Goal: Transaction & Acquisition: Book appointment/travel/reservation

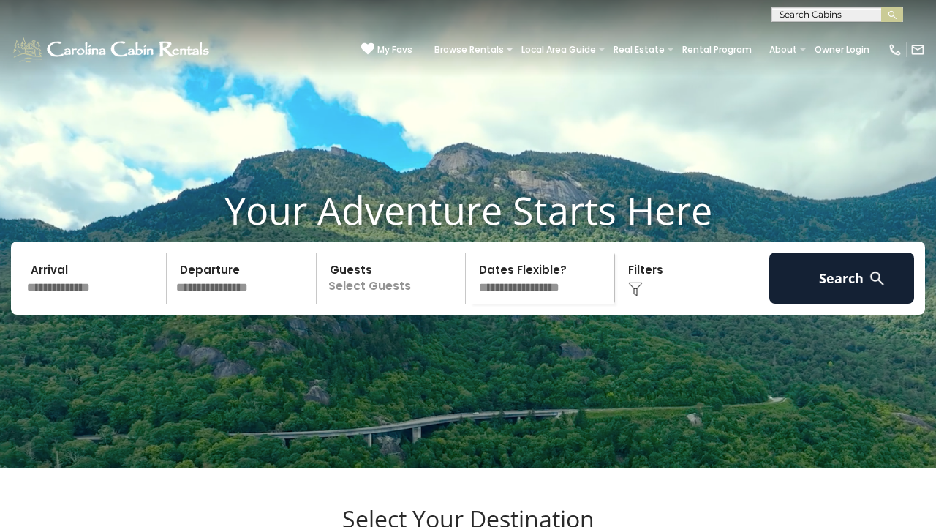
click at [118, 303] on input "text" at bounding box center [94, 277] width 145 height 51
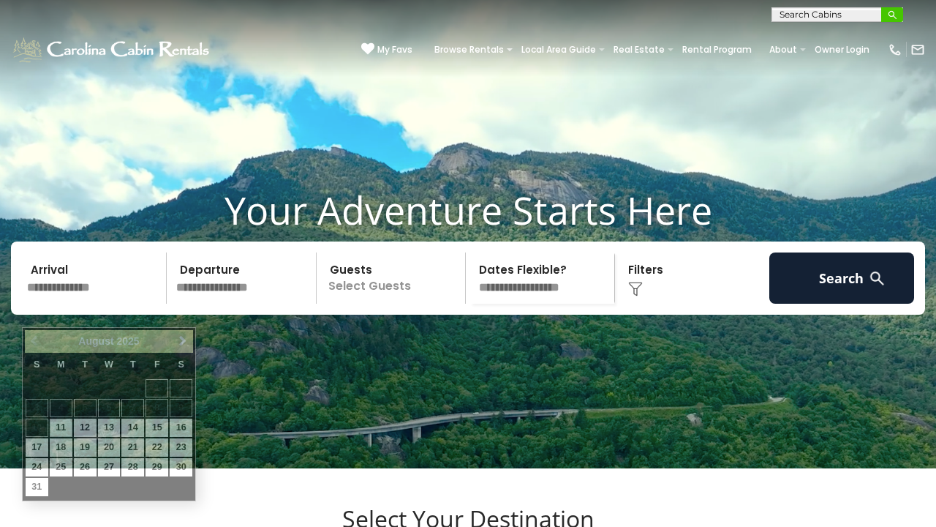
click at [893, 12] on img "submit" at bounding box center [892, 15] width 11 height 11
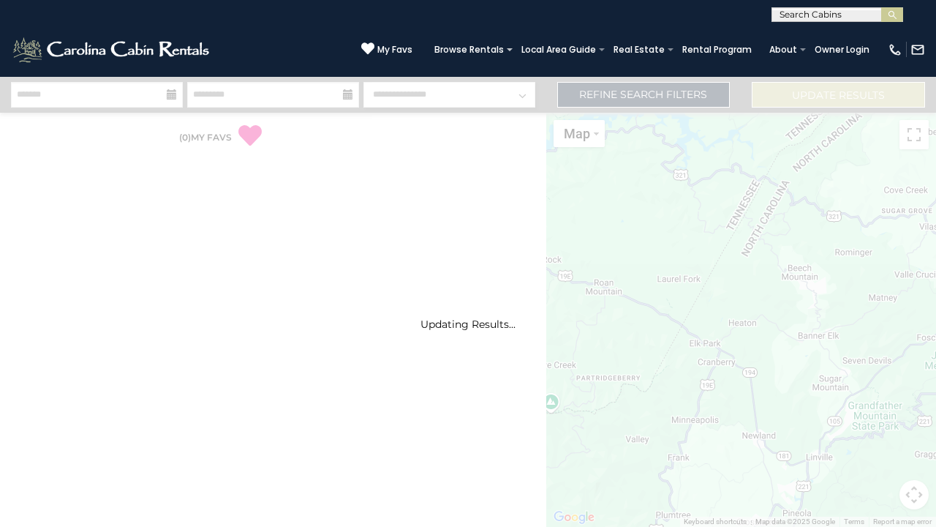
click at [854, 18] on input "text" at bounding box center [836, 17] width 128 height 15
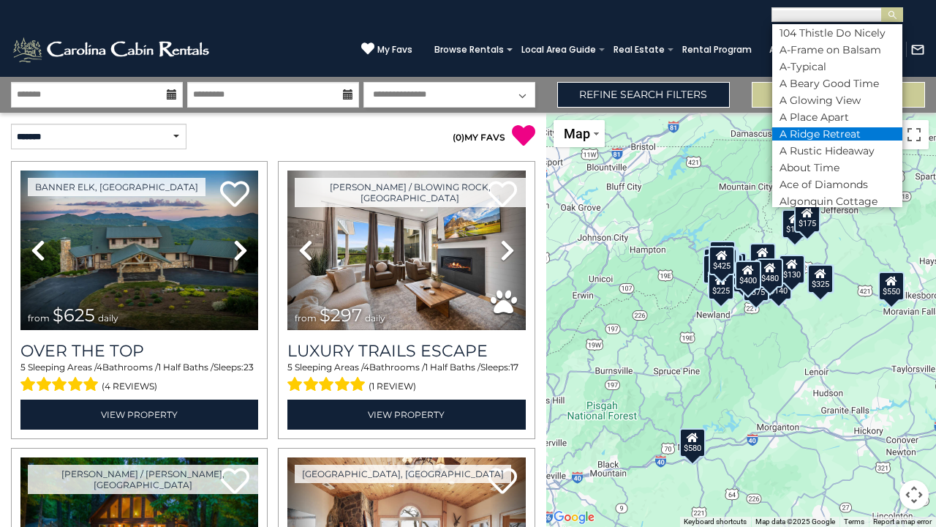
scroll to position [105, 0]
click at [834, 124] on li "A Ridge Retreat" at bounding box center [837, 130] width 130 height 13
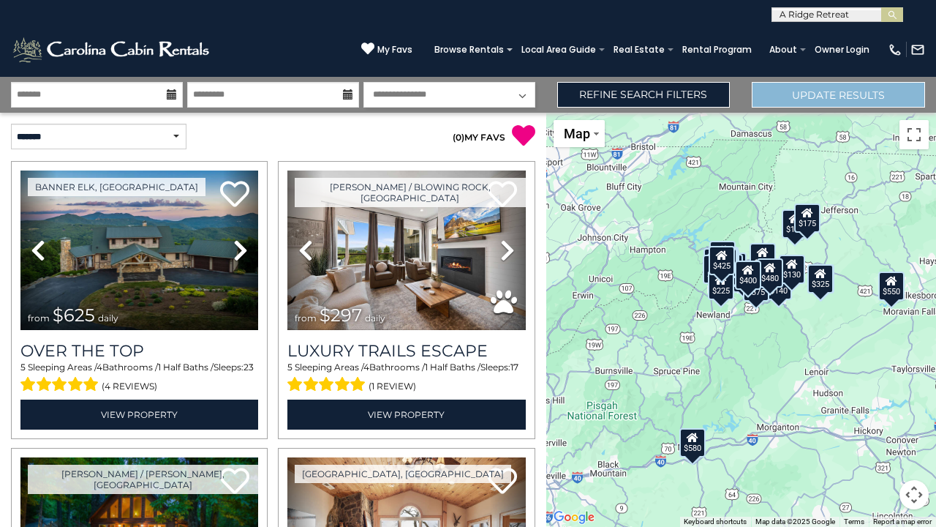
click at [800, 103] on button "Update Results" at bounding box center [838, 95] width 173 height 26
click at [855, 12] on input "text" at bounding box center [836, 17] width 128 height 15
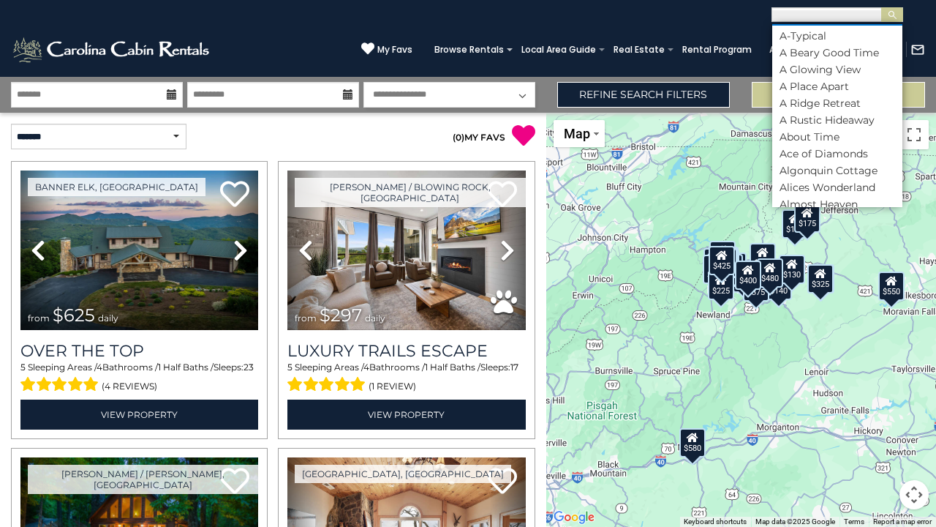
scroll to position [137, 0]
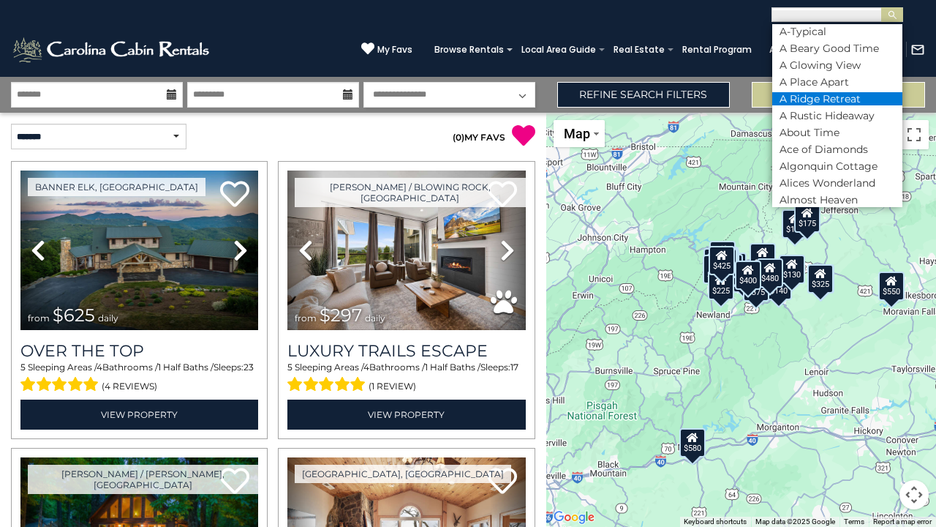
click at [824, 92] on li "A Ridge Retreat" at bounding box center [837, 98] width 130 height 13
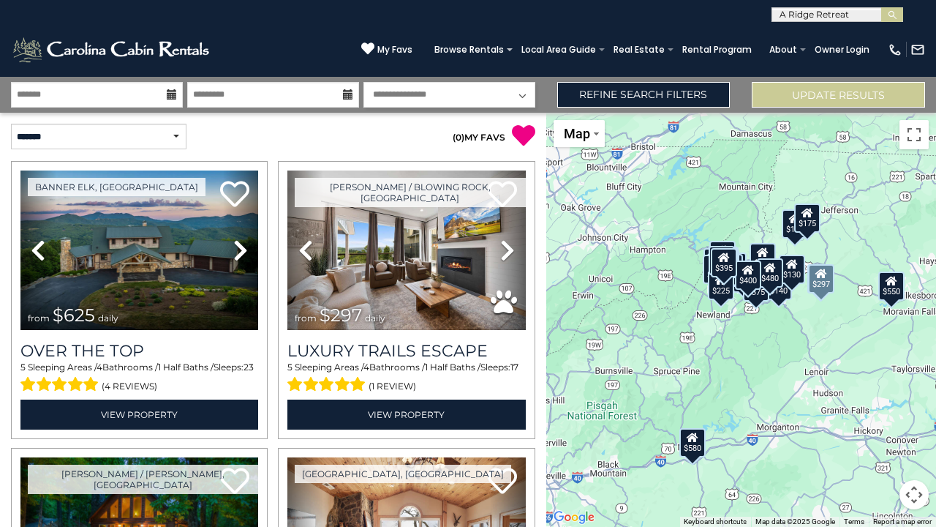
scroll to position [0, 0]
click at [168, 94] on icon at bounding box center [172, 94] width 10 height 10
click at [159, 91] on input "text" at bounding box center [97, 95] width 172 height 26
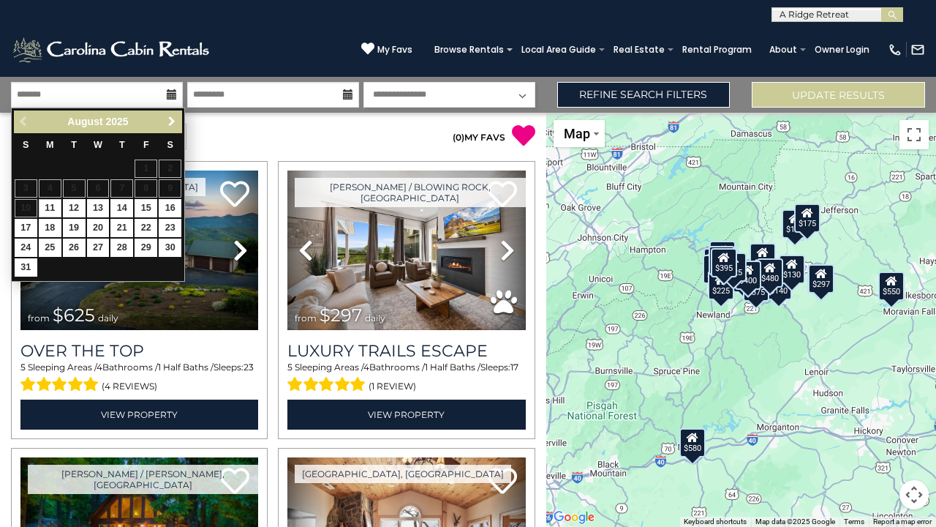
click at [172, 118] on span "Next" at bounding box center [172, 122] width 12 height 12
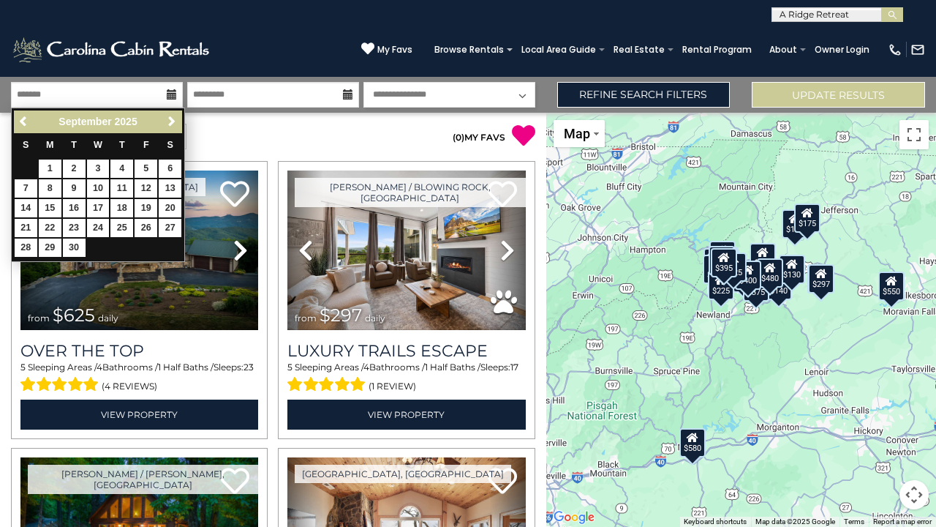
click at [172, 118] on span "Next" at bounding box center [172, 122] width 12 height 12
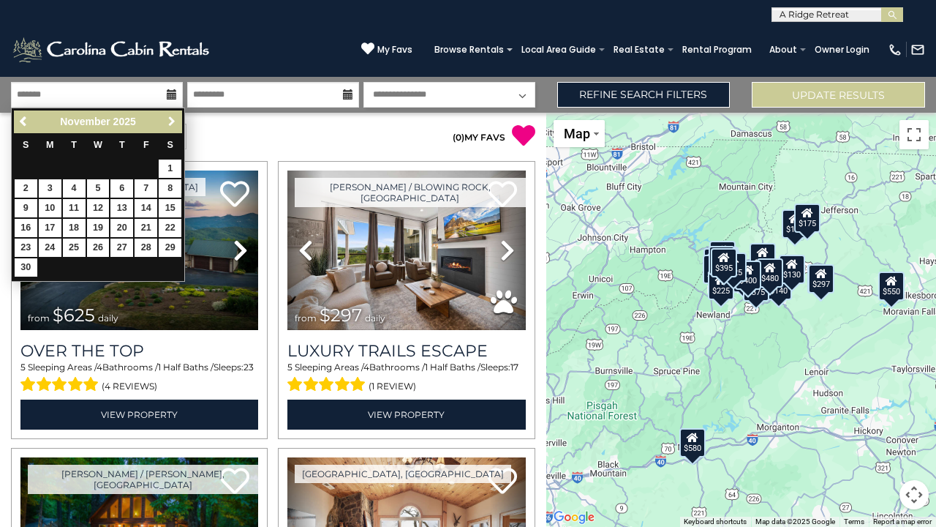
click at [172, 118] on span "Next" at bounding box center [172, 122] width 12 height 12
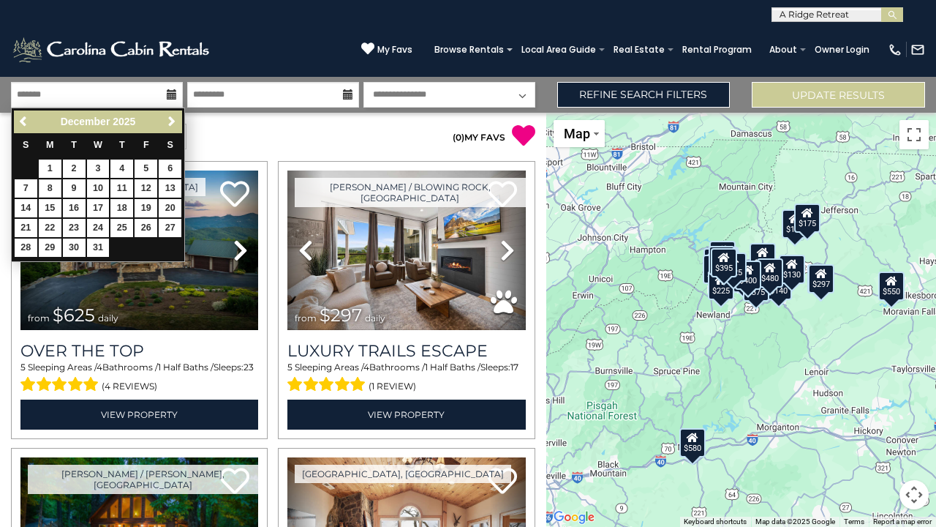
click at [50, 188] on link "8" at bounding box center [50, 188] width 23 height 18
type input "*******"
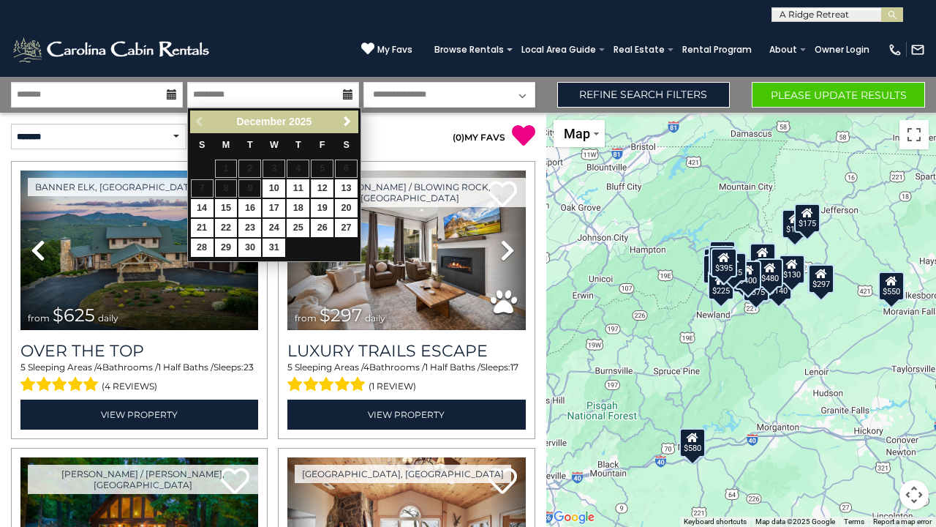
click at [317, 185] on link "12" at bounding box center [322, 188] width 23 height 18
type input "********"
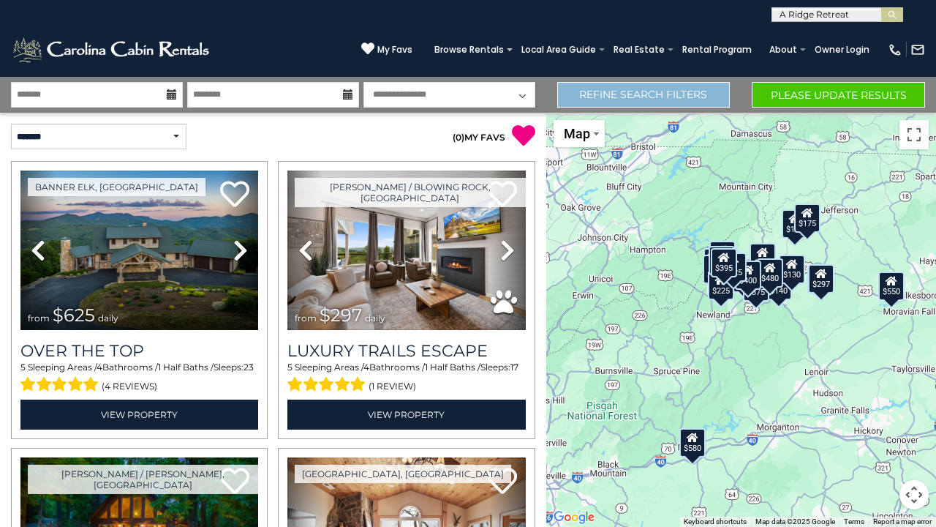
click at [690, 97] on link "Refine Search Filters" at bounding box center [643, 95] width 173 height 26
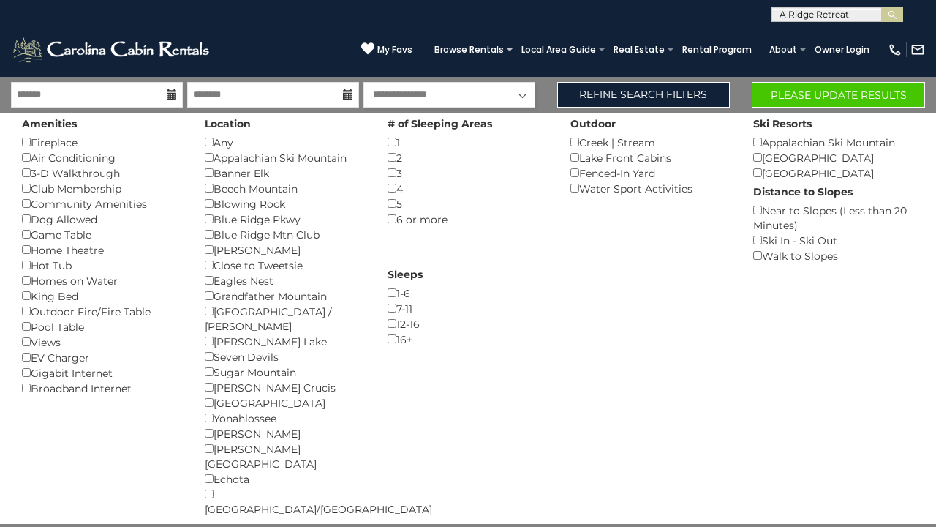
click at [805, 86] on button "Please Update Results" at bounding box center [838, 95] width 173 height 26
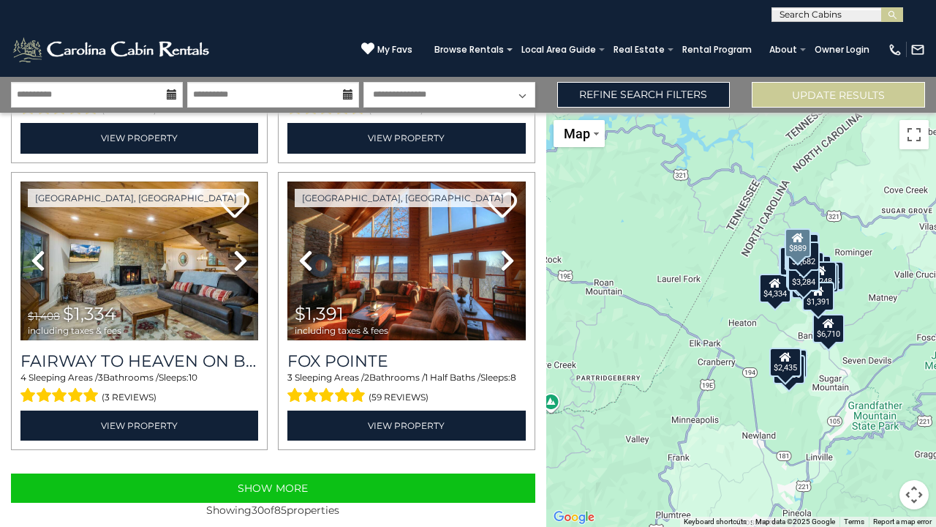
scroll to position [4004, 0]
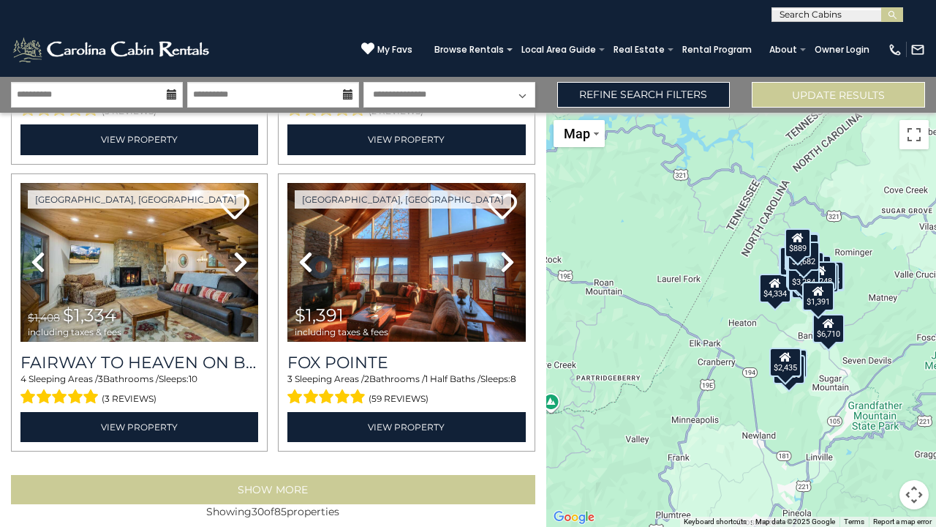
click at [278, 485] on button "Show More" at bounding box center [273, 489] width 524 height 29
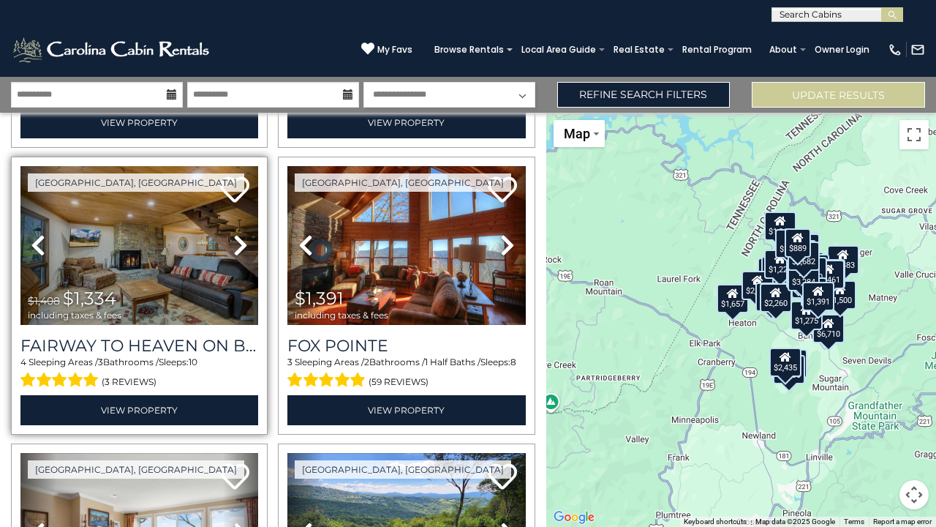
scroll to position [4018, 0]
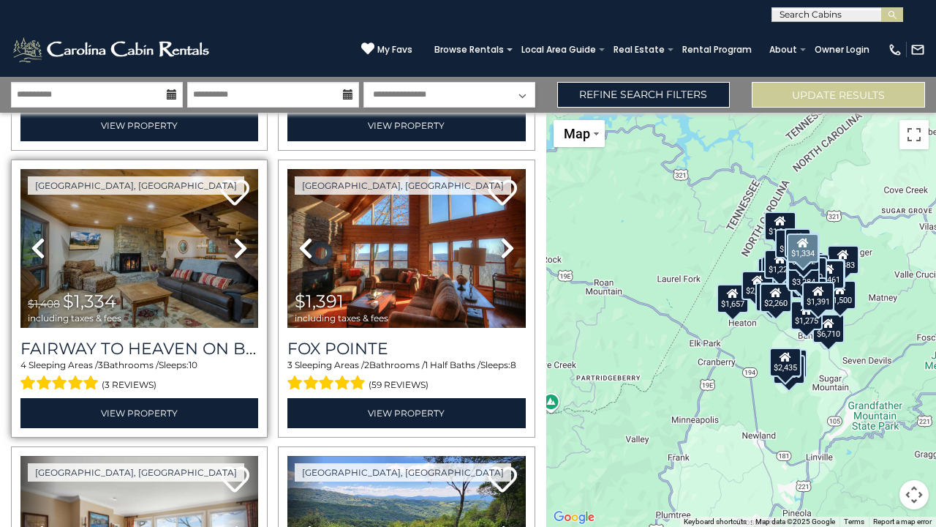
click at [237, 236] on icon at bounding box center [240, 247] width 15 height 23
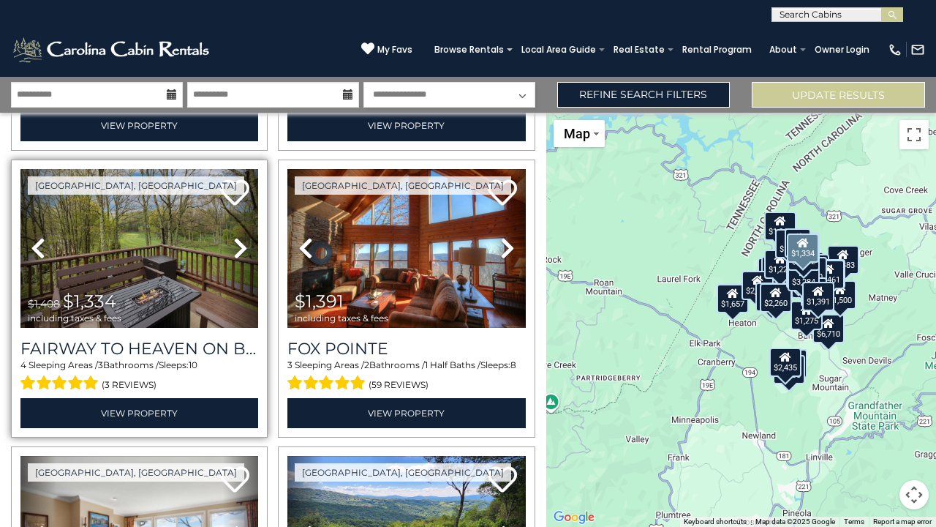
click at [237, 236] on icon at bounding box center [240, 247] width 15 height 23
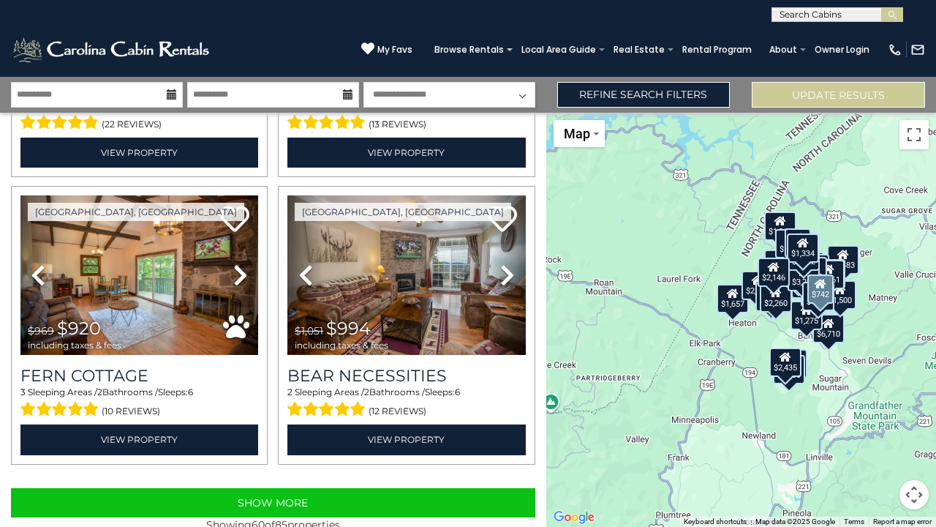
scroll to position [8293, 0]
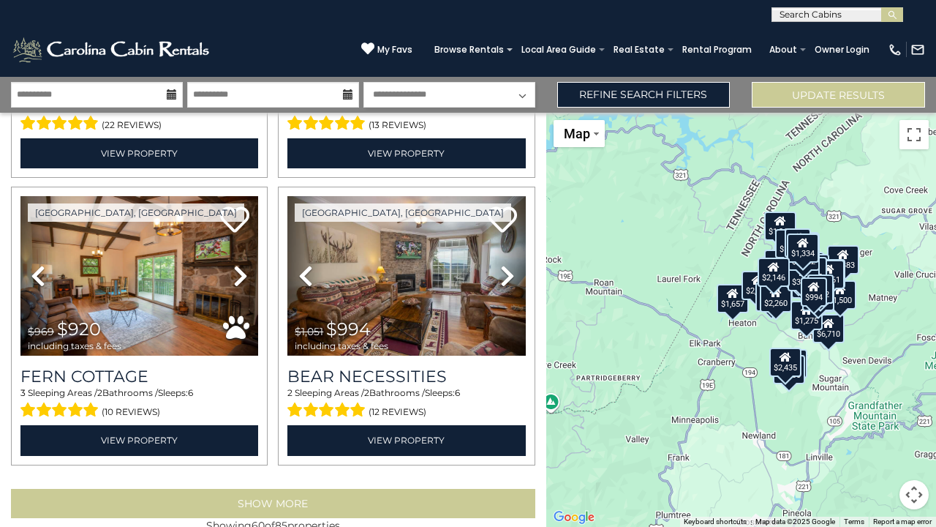
click at [282, 488] on button "Show More" at bounding box center [273, 502] width 524 height 29
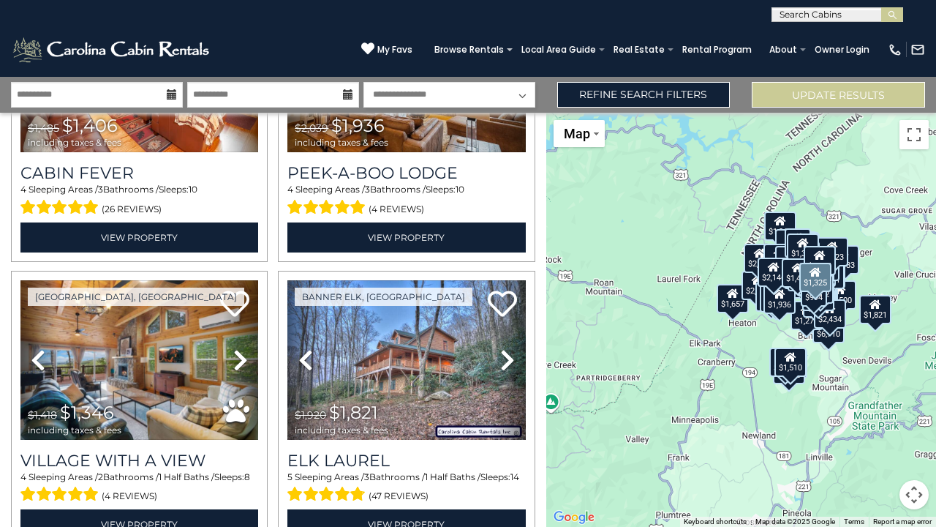
scroll to position [11078, 0]
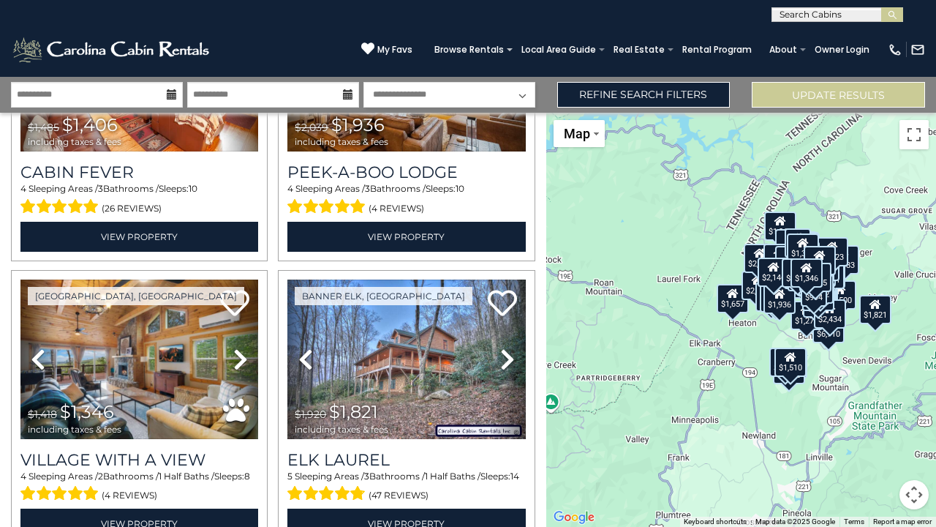
click at [923, 499] on button "Map camera controls" at bounding box center [913, 494] width 29 height 29
click at [878, 426] on button "Zoom in" at bounding box center [877, 421] width 29 height 29
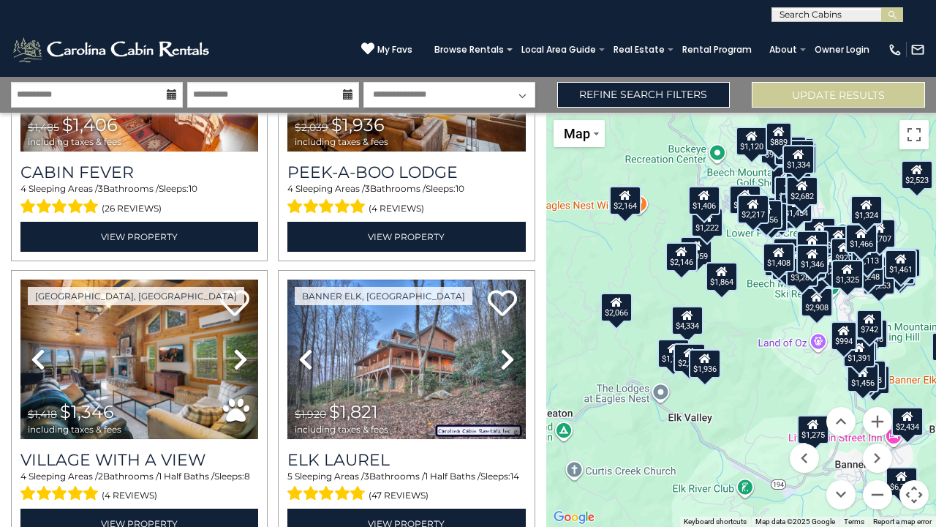
drag, startPoint x: 794, startPoint y: 337, endPoint x: 601, endPoint y: 420, distance: 210.3
click at [601, 420] on div "$2,851 $3,857 $2,706 $2,191 $2,908 $2,013 $1,880 $2,528 $3,284 $2,682 $2,669 $4…" at bounding box center [741, 320] width 390 height 414
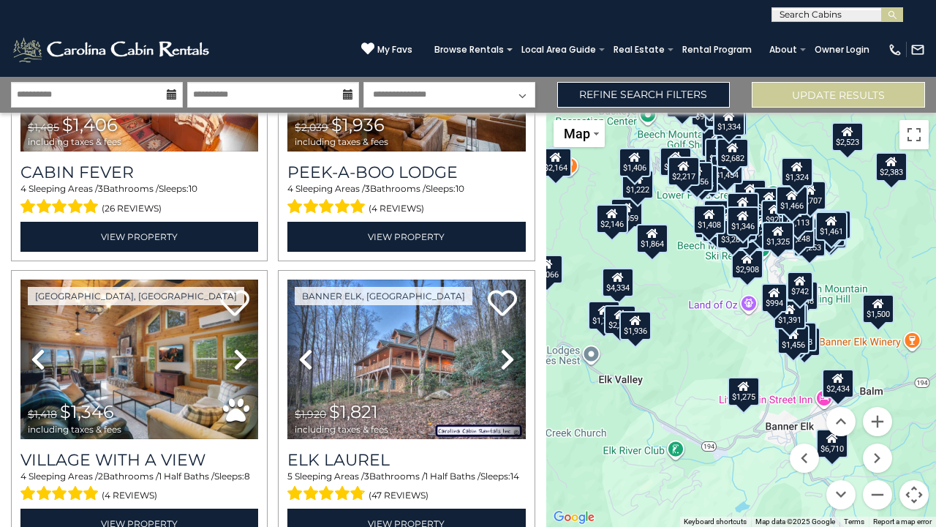
drag, startPoint x: 753, startPoint y: 328, endPoint x: 682, endPoint y: 290, distance: 81.1
click at [682, 290] on div "$2,851 $3,857 $2,706 $2,191 $2,908 $2,013 $1,880 $2,528 $3,284 $2,682 $2,669 $4…" at bounding box center [741, 320] width 390 height 414
click at [641, 333] on div "$1,936" at bounding box center [635, 325] width 32 height 29
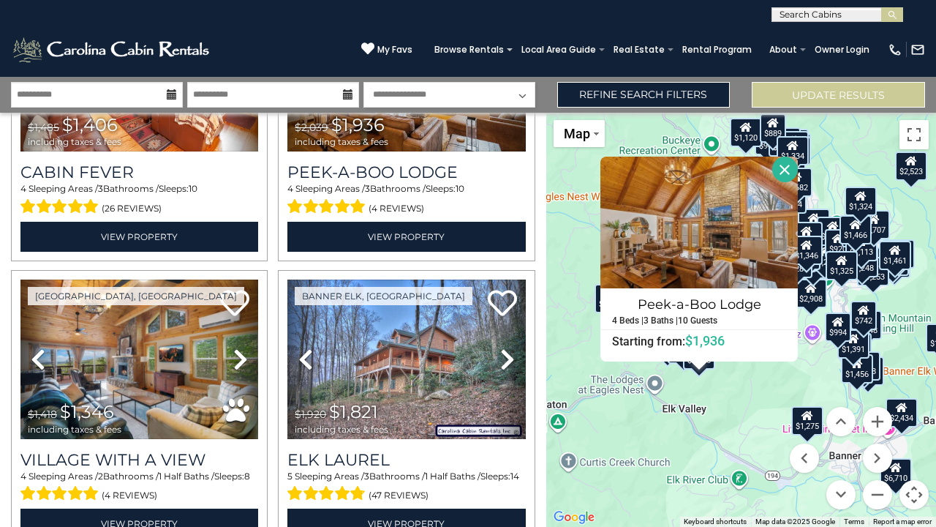
click at [798, 161] on button "Close" at bounding box center [785, 169] width 26 height 26
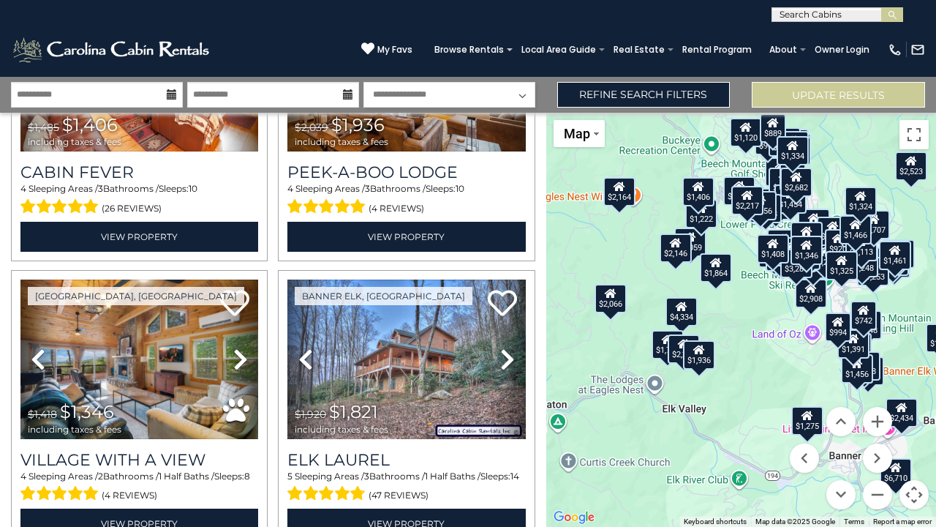
click at [662, 350] on div "$1,740" at bounding box center [668, 344] width 32 height 29
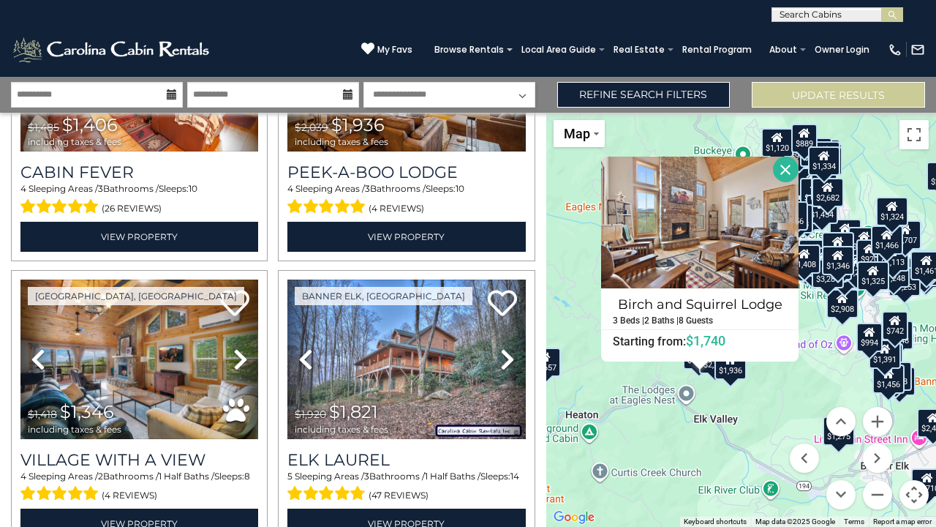
click at [797, 165] on button "Close" at bounding box center [786, 169] width 26 height 26
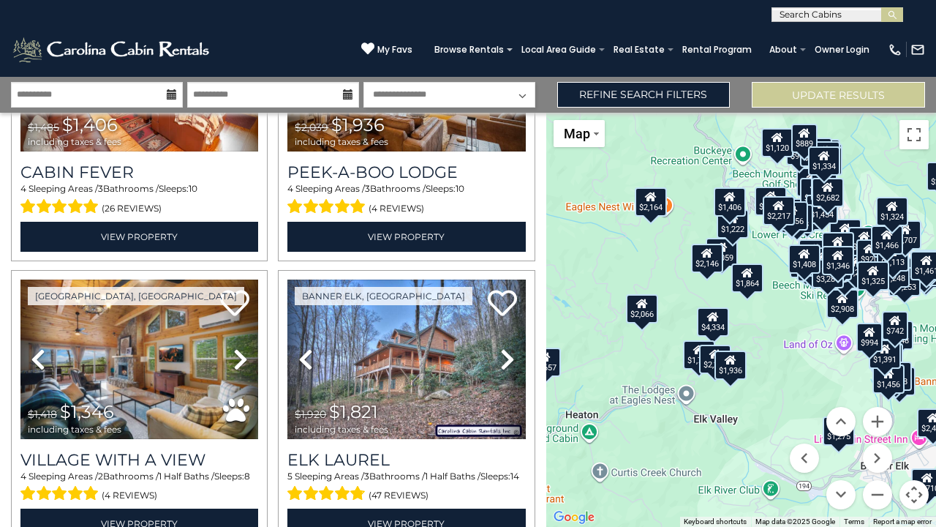
click at [711, 367] on div "$2,260" at bounding box center [715, 358] width 32 height 29
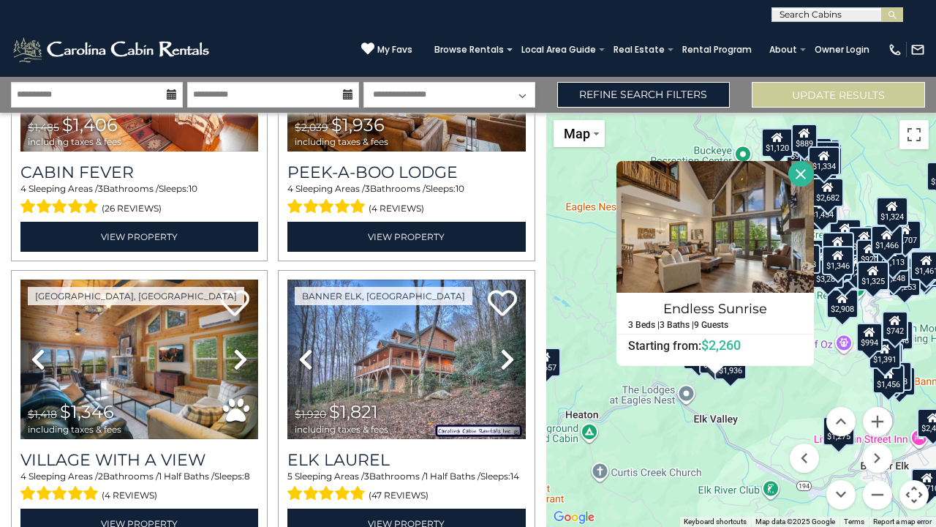
click at [810, 172] on button "Close" at bounding box center [801, 174] width 26 height 26
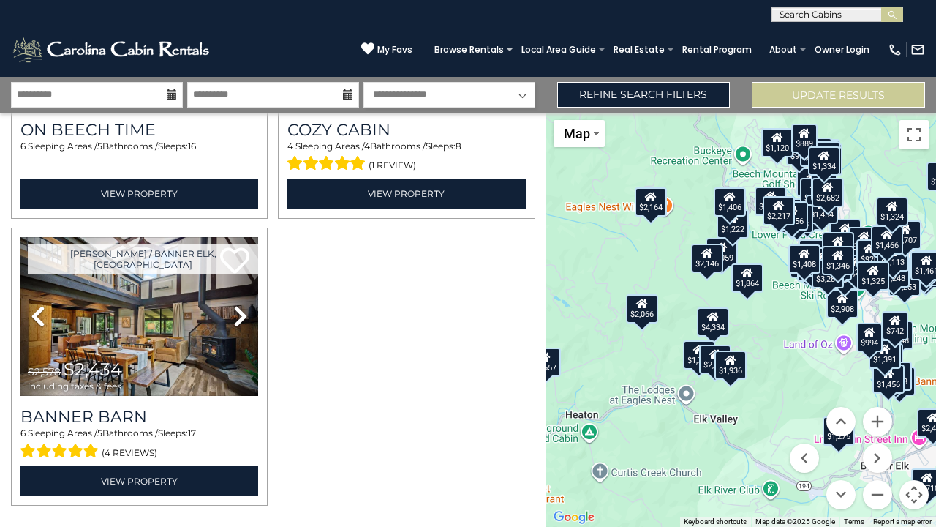
scroll to position [11981, 0]
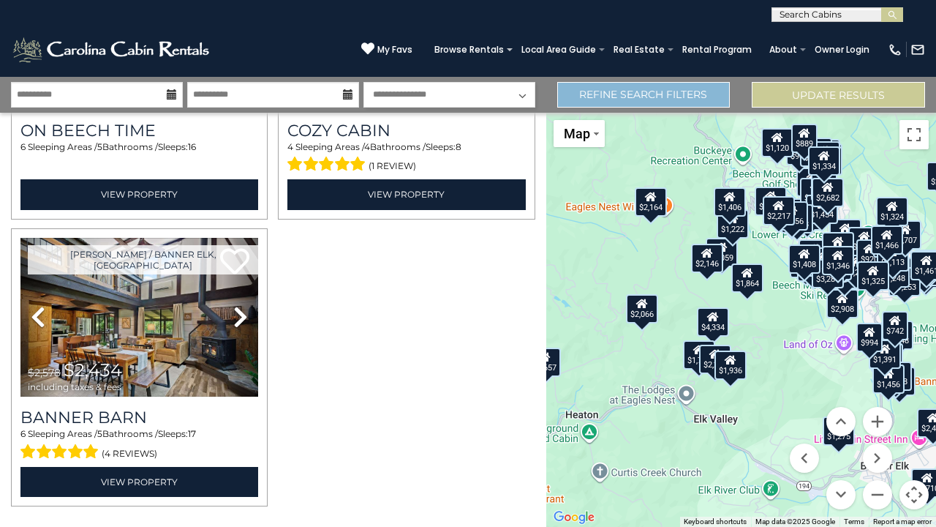
click at [625, 98] on link "Refine Search Filters" at bounding box center [643, 95] width 173 height 26
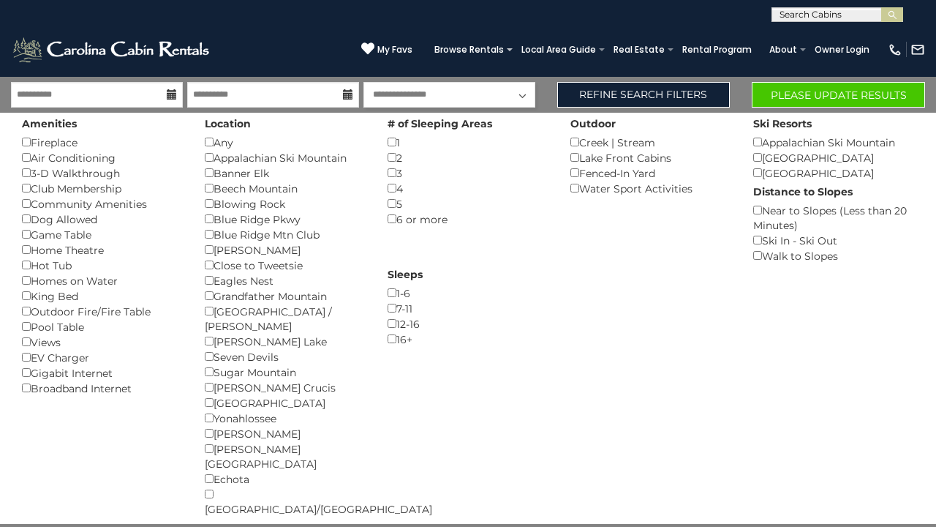
click at [831, 91] on button "Please Update Results" at bounding box center [838, 95] width 173 height 26
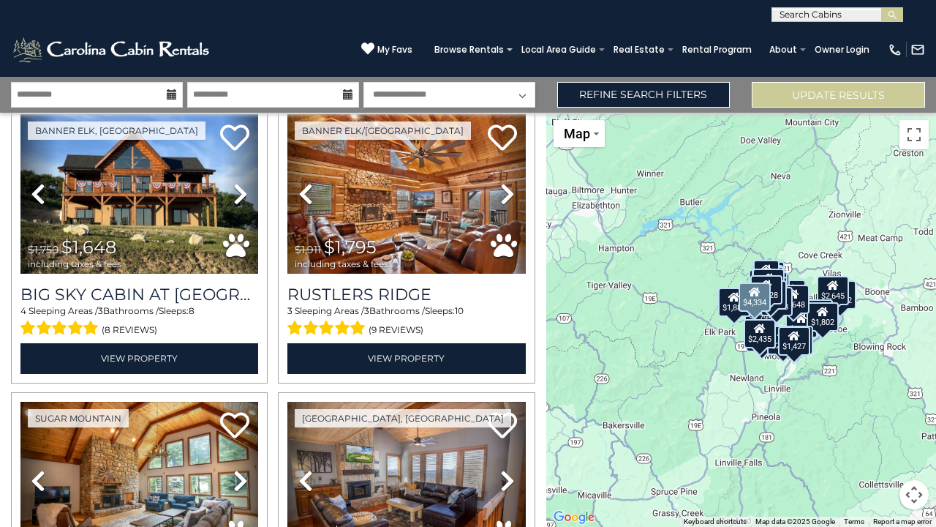
scroll to position [2639, 0]
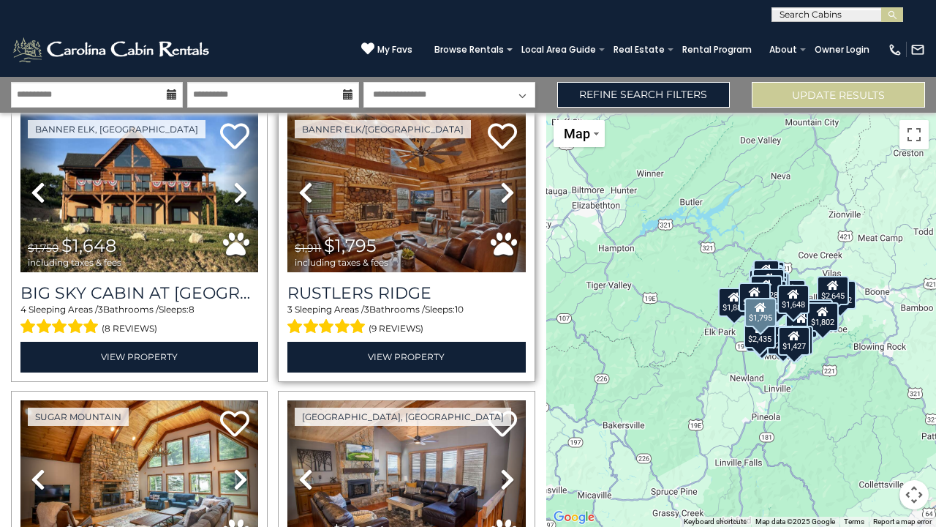
click at [505, 186] on icon at bounding box center [507, 192] width 15 height 23
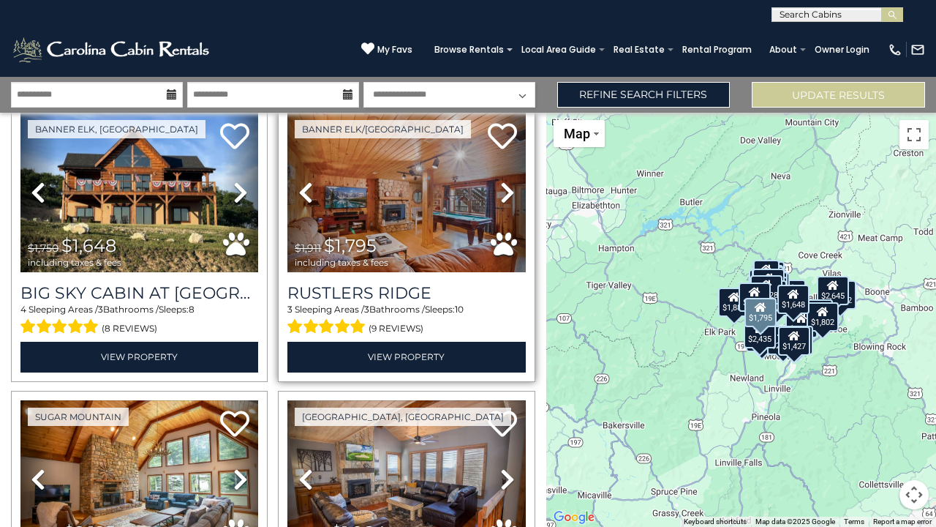
click at [408, 222] on img at bounding box center [406, 192] width 238 height 159
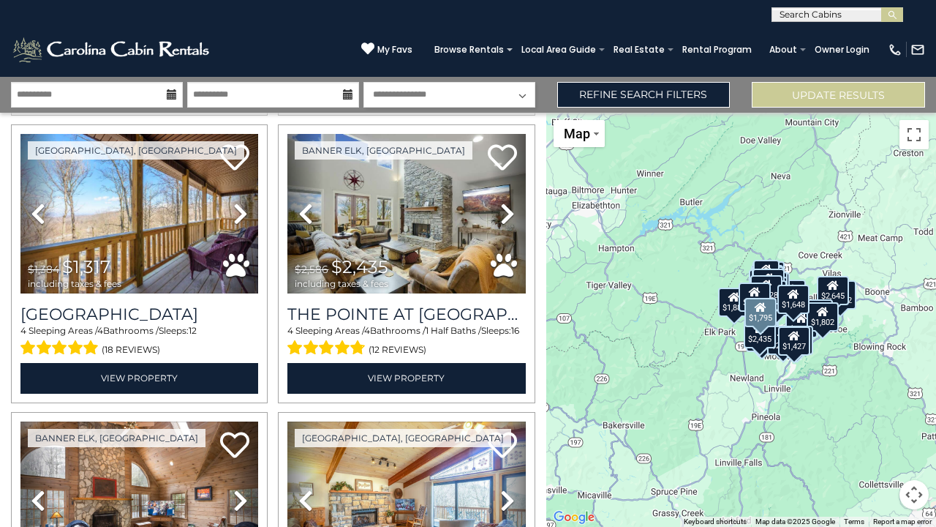
scroll to position [3767, 0]
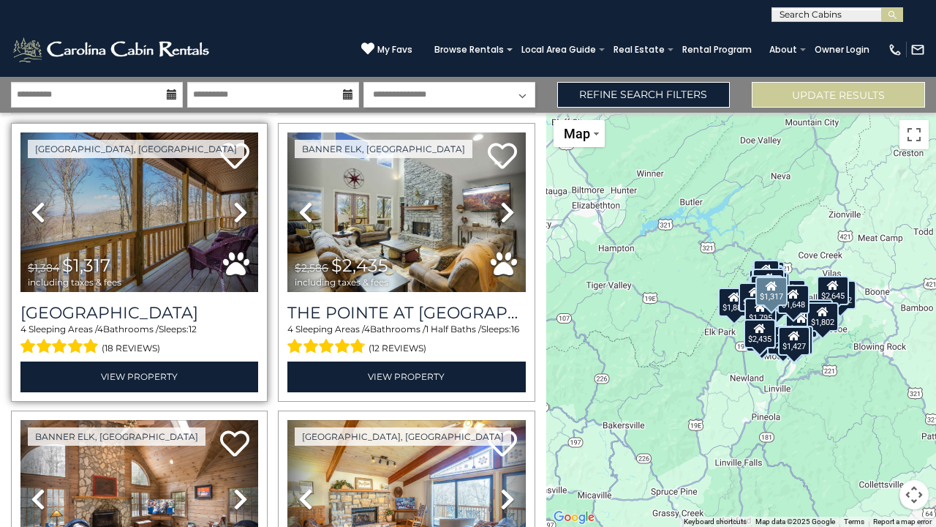
click at [236, 200] on icon at bounding box center [240, 211] width 15 height 23
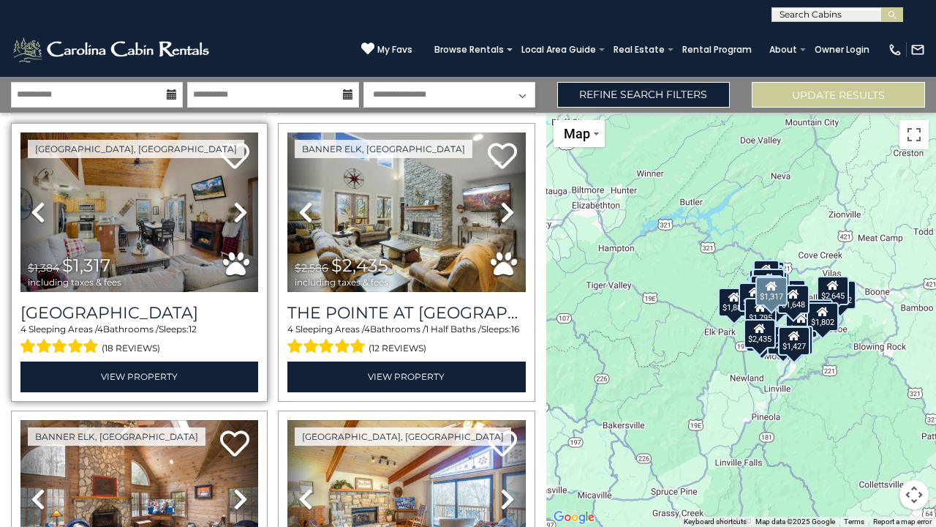
click at [236, 200] on icon at bounding box center [240, 211] width 15 height 23
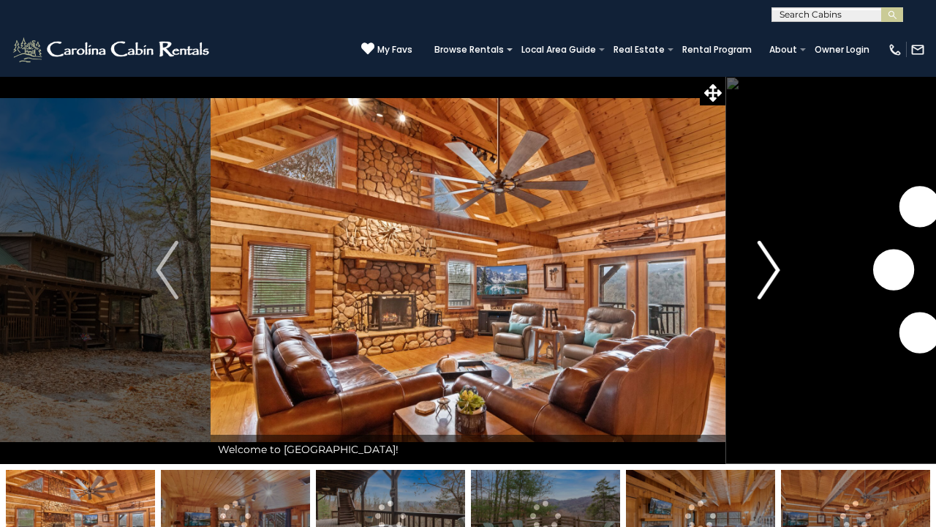
click at [763, 259] on img "Next" at bounding box center [769, 270] width 22 height 59
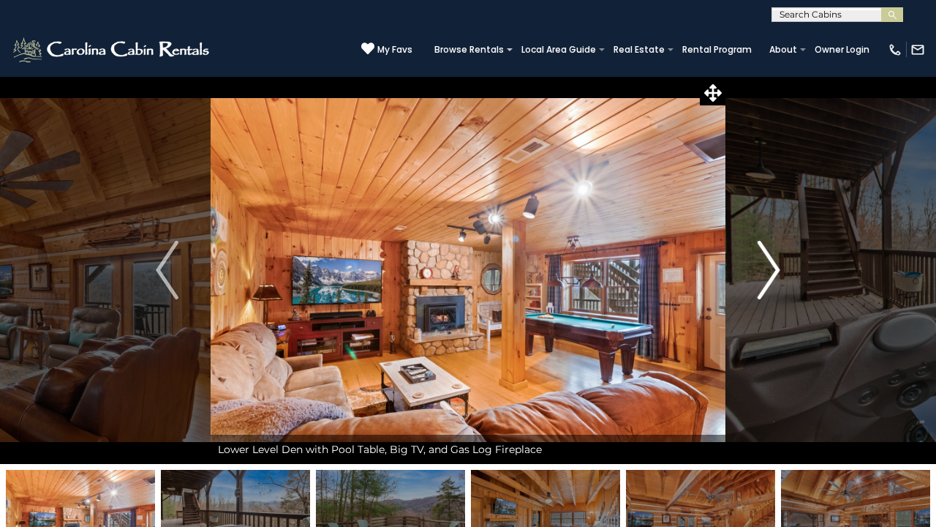
click at [767, 260] on img "Next" at bounding box center [769, 270] width 22 height 59
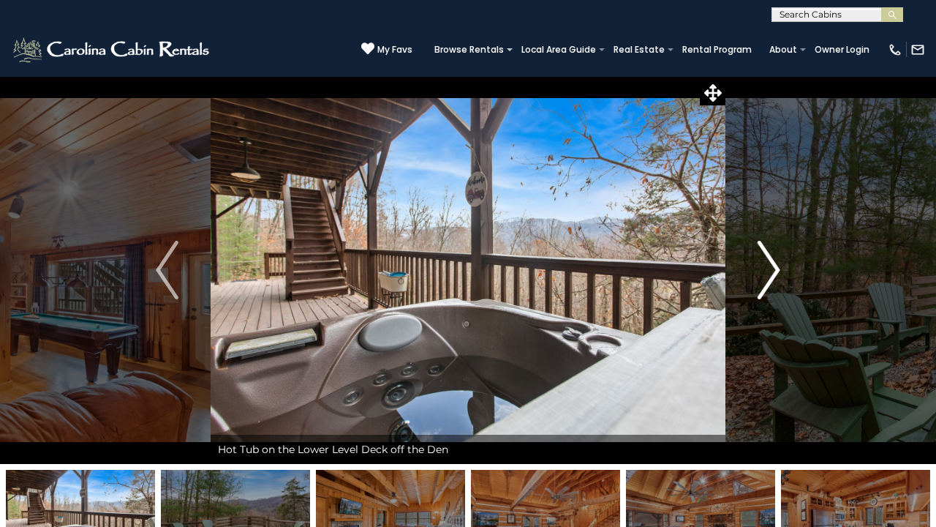
click at [767, 260] on img "Next" at bounding box center [769, 270] width 22 height 59
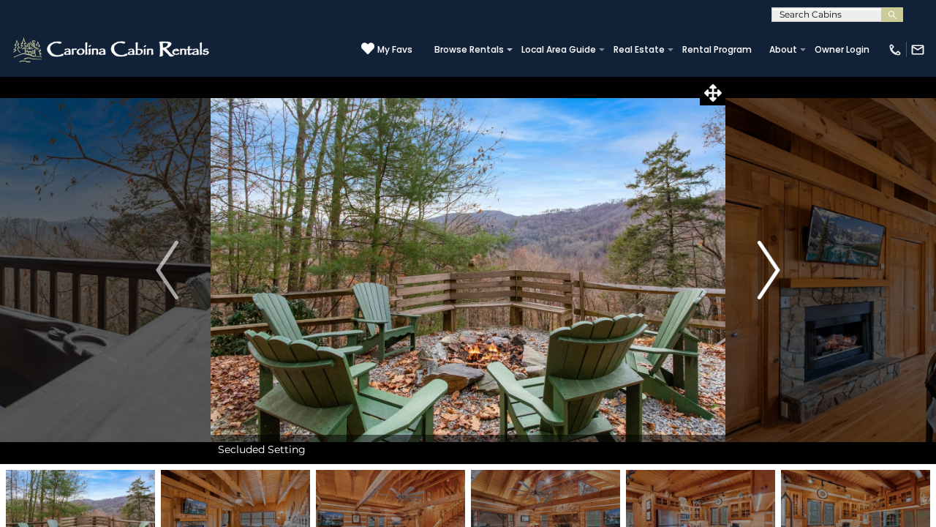
click at [767, 260] on img "Next" at bounding box center [769, 270] width 22 height 59
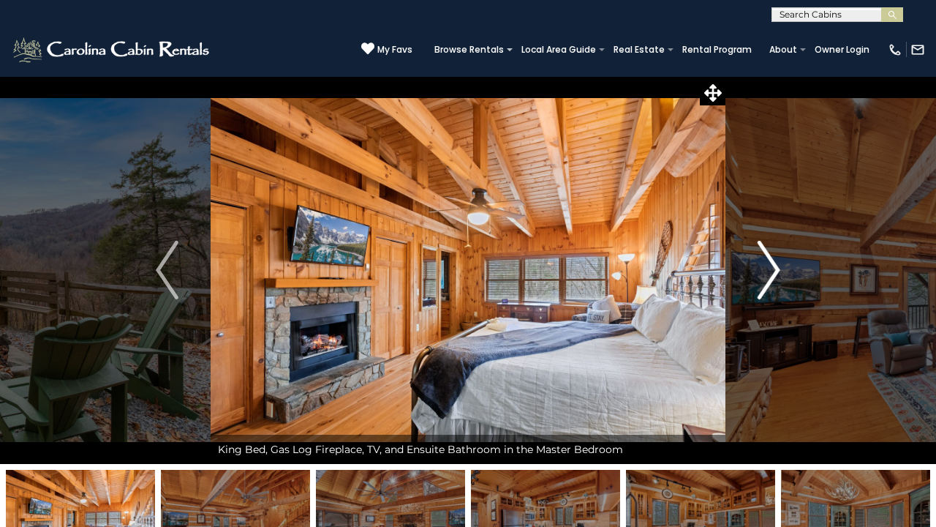
click at [772, 264] on img "Next" at bounding box center [769, 270] width 22 height 59
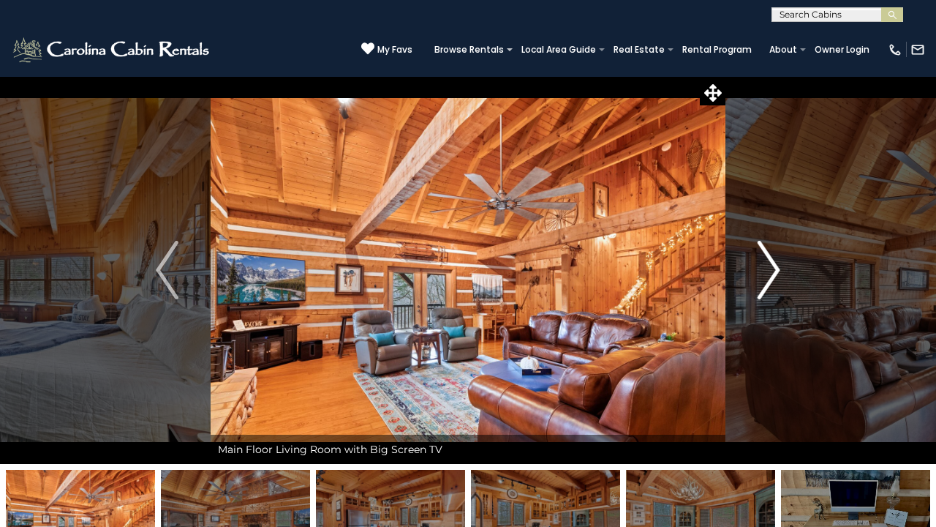
click at [772, 264] on img "Next" at bounding box center [769, 270] width 22 height 59
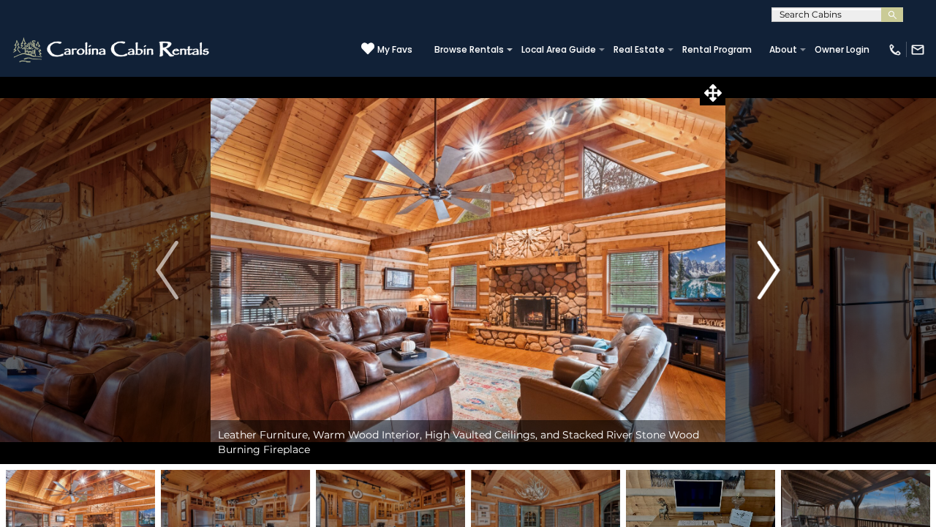
click at [772, 264] on img "Next" at bounding box center [769, 270] width 22 height 59
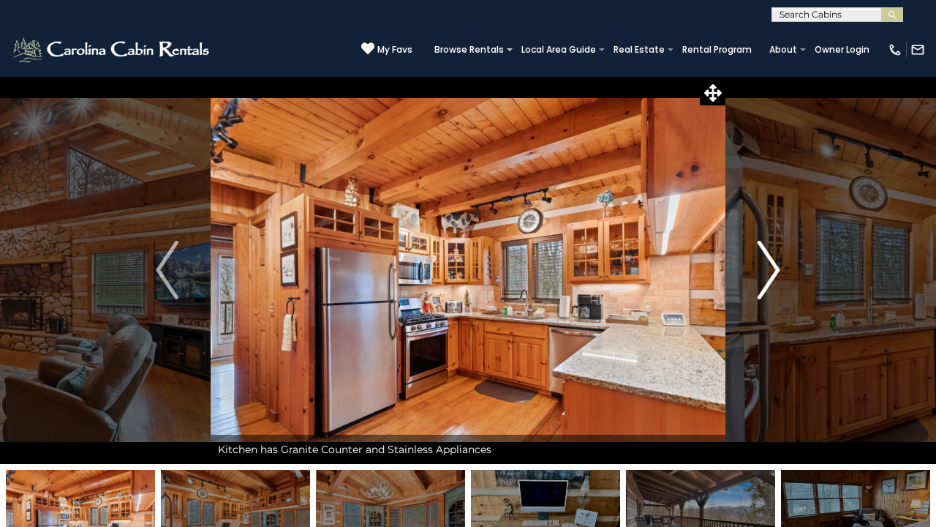
click at [772, 264] on img "Next" at bounding box center [769, 270] width 22 height 59
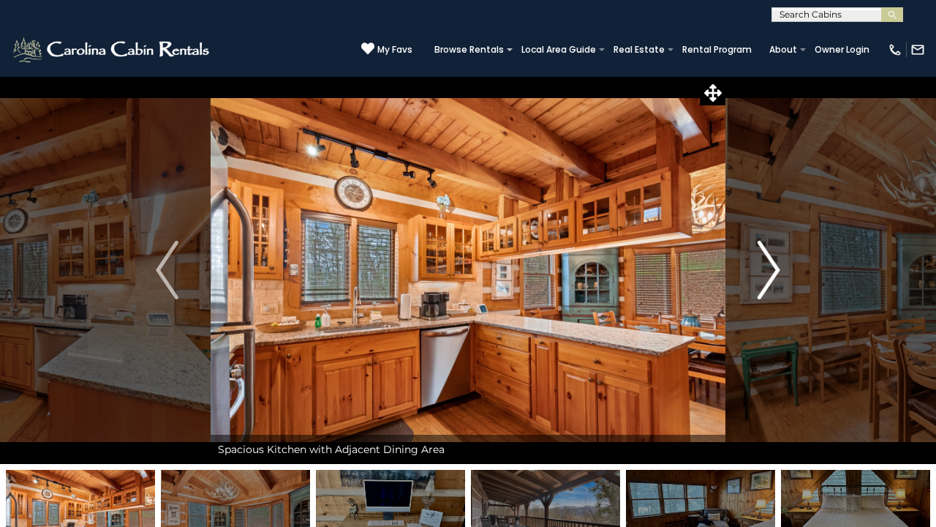
click at [772, 264] on img "Next" at bounding box center [769, 270] width 22 height 59
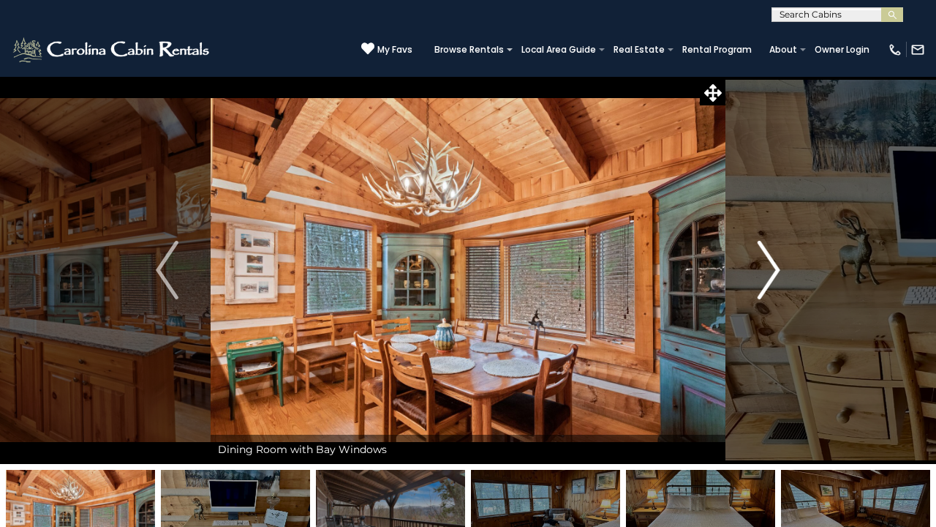
click at [772, 264] on img "Next" at bounding box center [769, 270] width 22 height 59
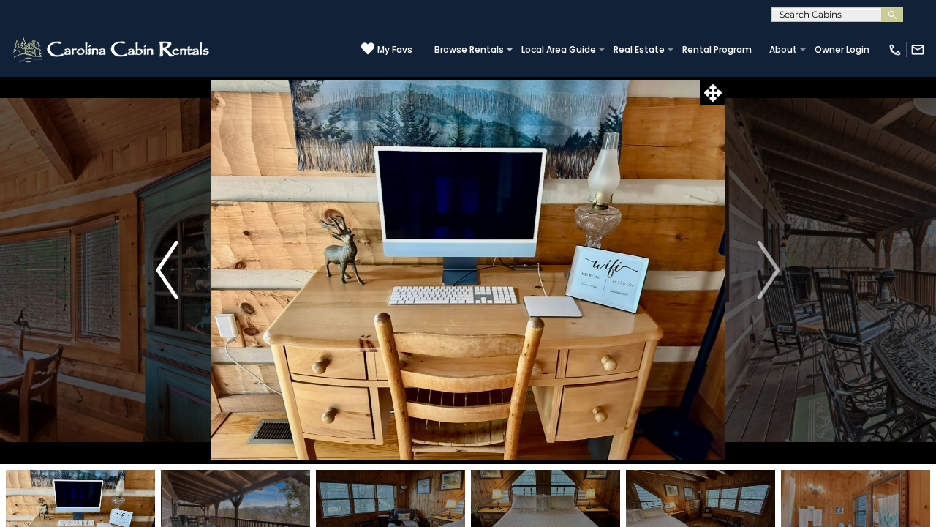
click at [184, 263] on button "Previous" at bounding box center [167, 270] width 87 height 388
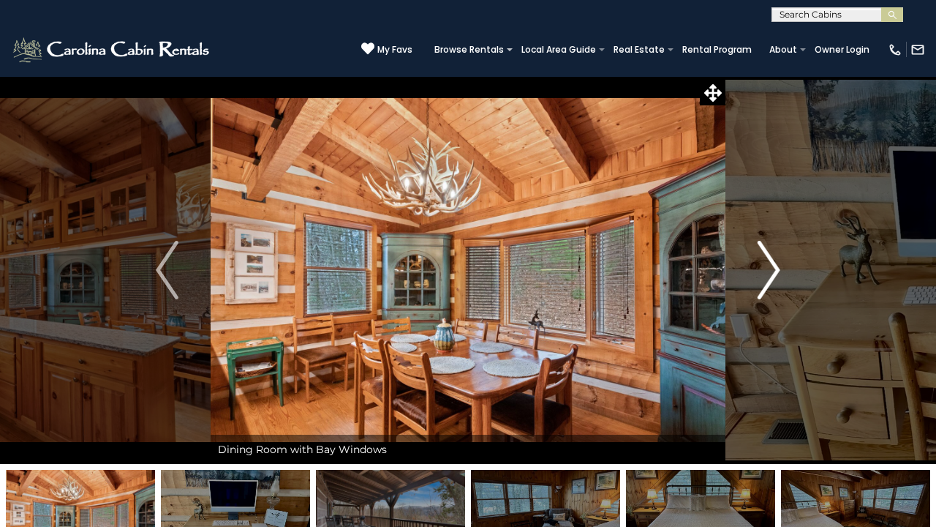
click at [772, 276] on img "Next" at bounding box center [769, 270] width 22 height 59
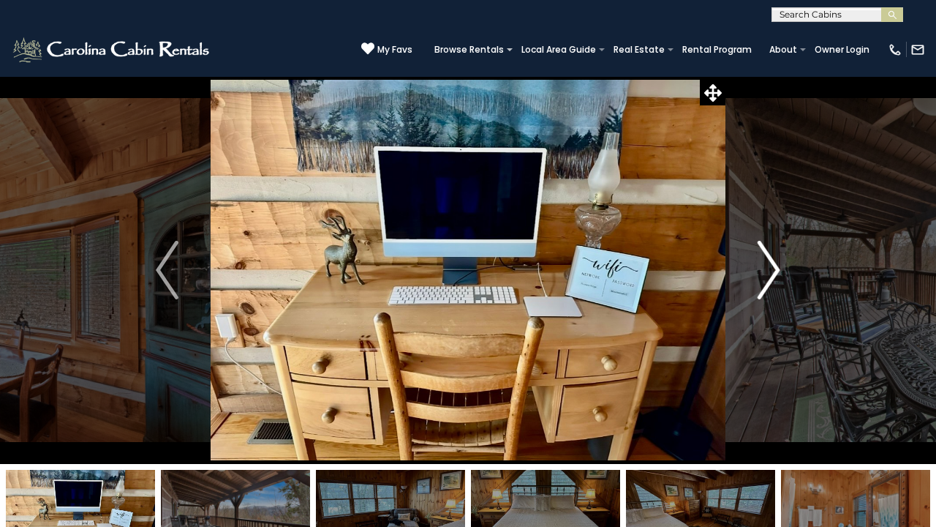
click at [772, 276] on img "Next" at bounding box center [769, 270] width 22 height 59
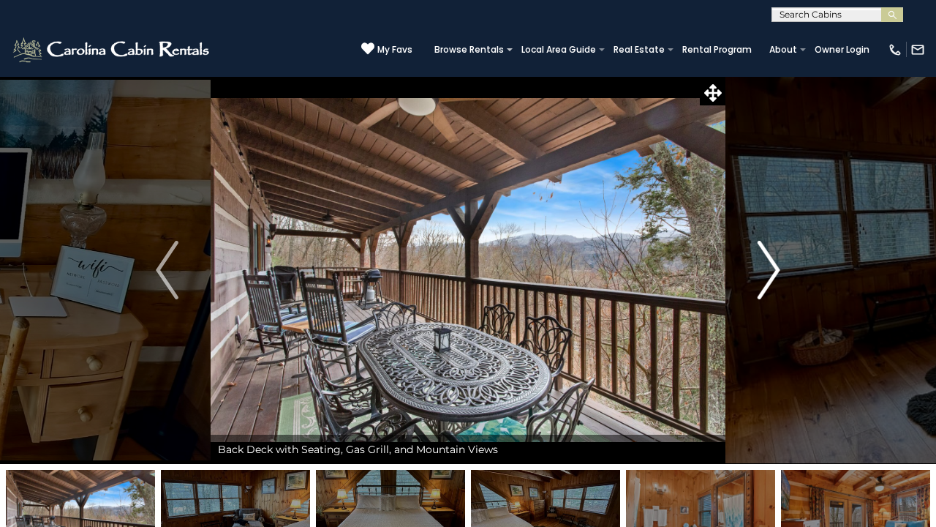
click at [772, 276] on img "Next" at bounding box center [769, 270] width 22 height 59
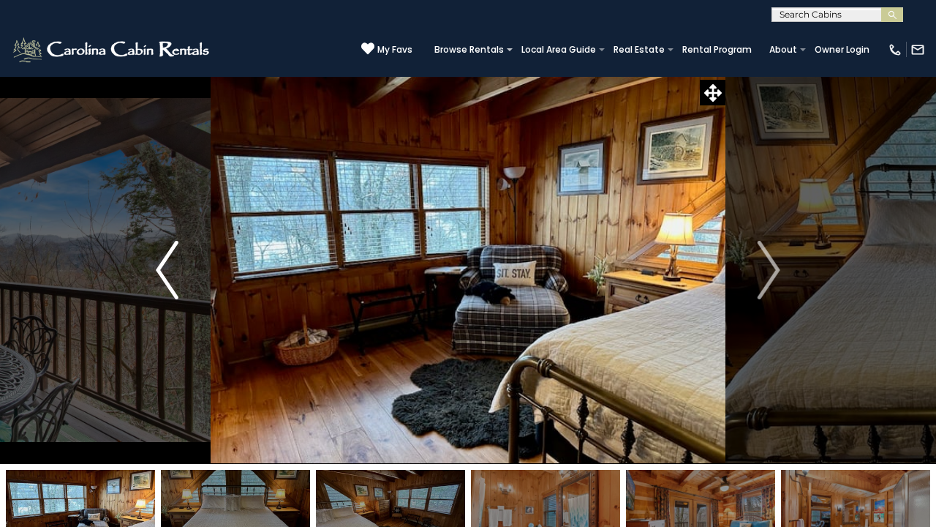
click at [160, 271] on img "Previous" at bounding box center [167, 270] width 22 height 59
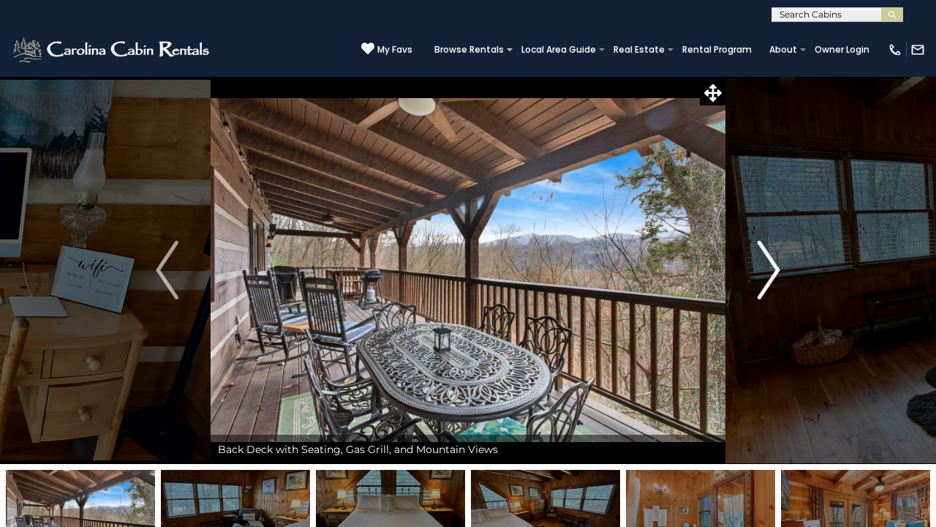
click at [766, 276] on img "Next" at bounding box center [769, 270] width 22 height 59
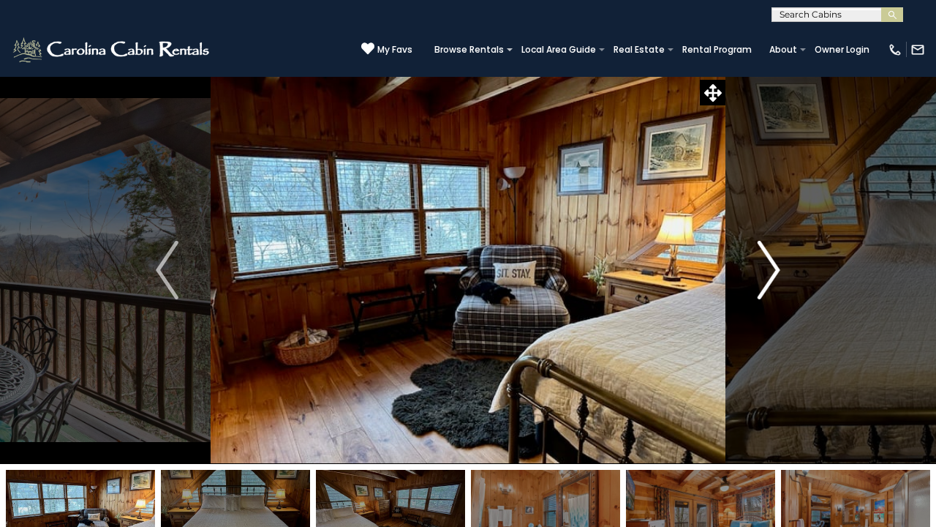
click at [766, 276] on img "Next" at bounding box center [769, 270] width 22 height 59
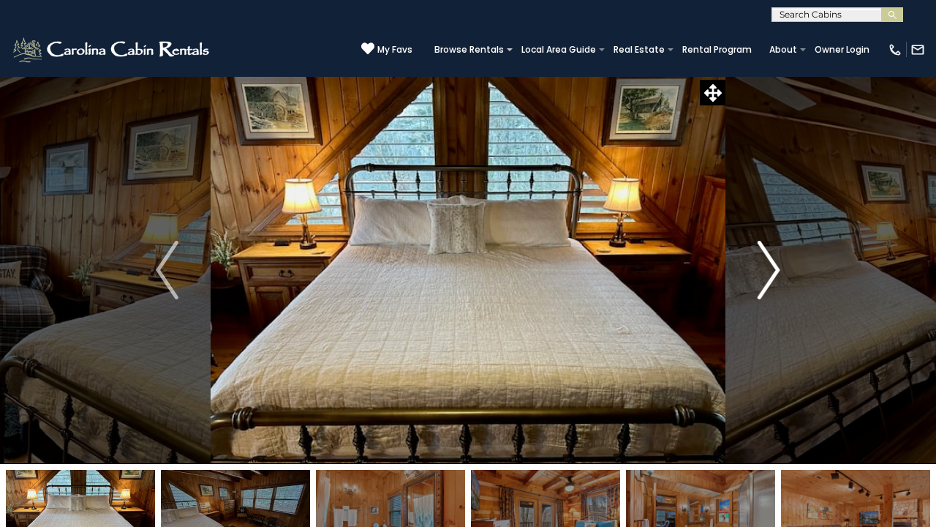
click at [766, 276] on img "Next" at bounding box center [769, 270] width 22 height 59
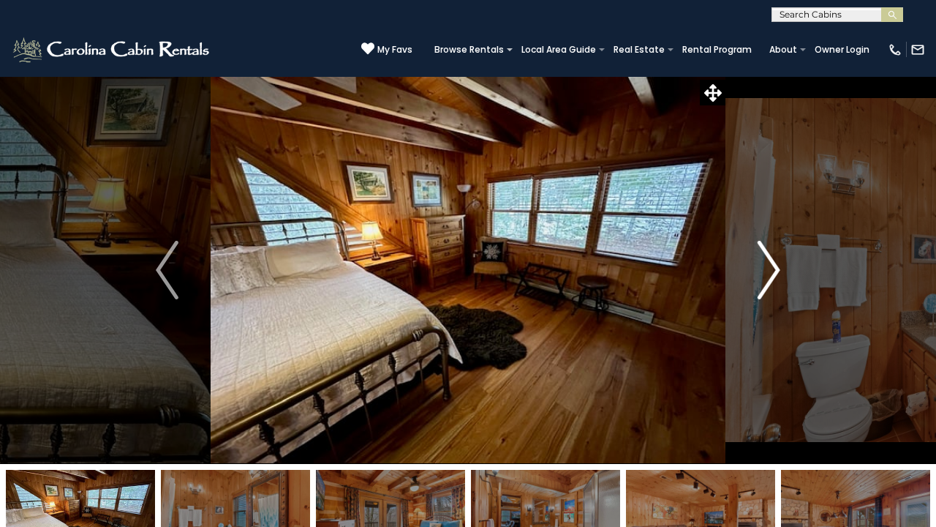
click at [769, 272] on img "Next" at bounding box center [769, 270] width 22 height 59
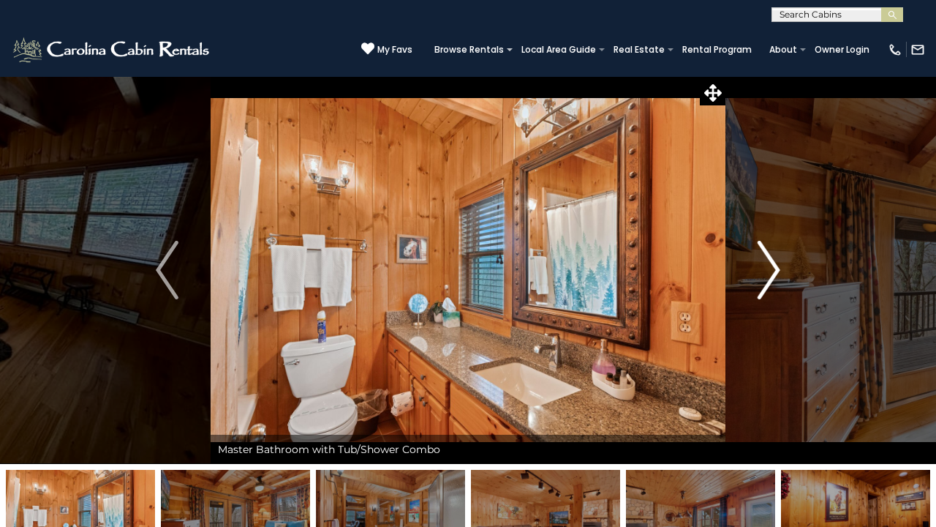
click at [769, 272] on img "Next" at bounding box center [769, 270] width 22 height 59
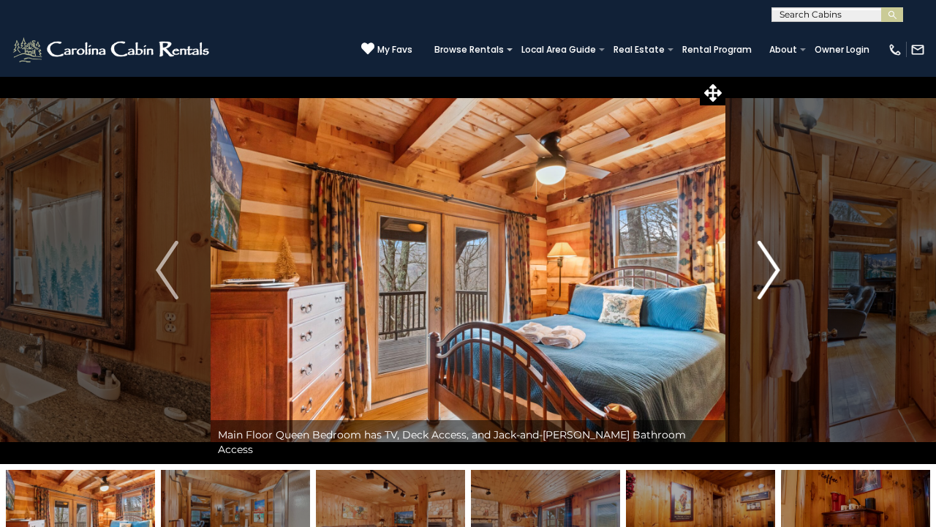
click at [769, 272] on img "Next" at bounding box center [769, 270] width 22 height 59
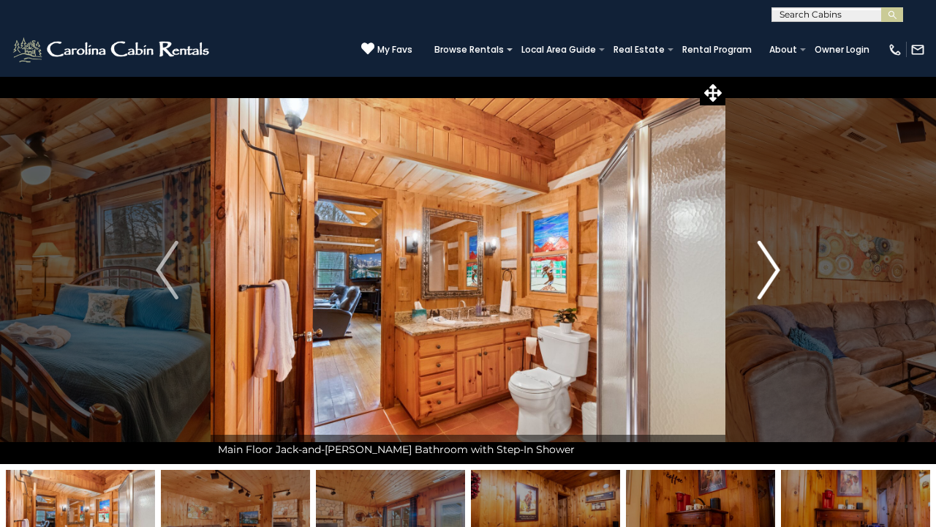
click at [769, 273] on img "Next" at bounding box center [769, 270] width 22 height 59
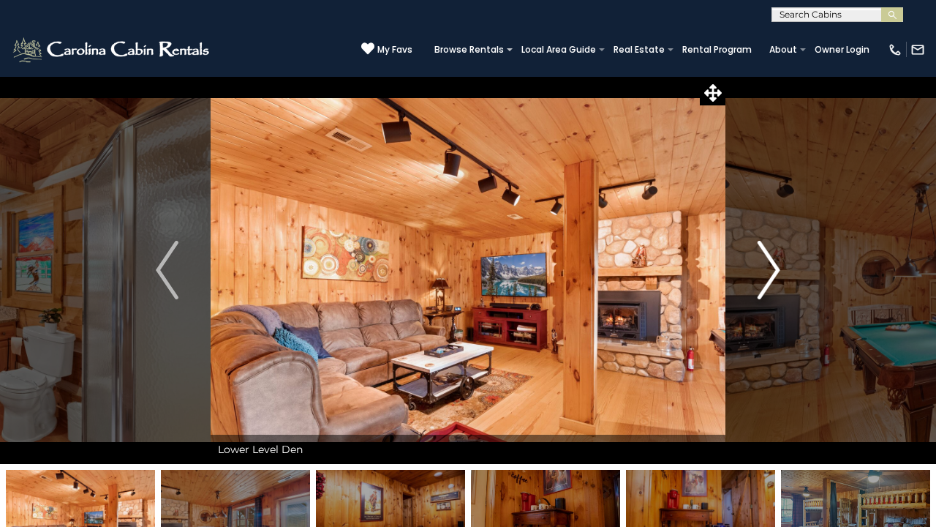
click at [769, 273] on img "Next" at bounding box center [769, 270] width 22 height 59
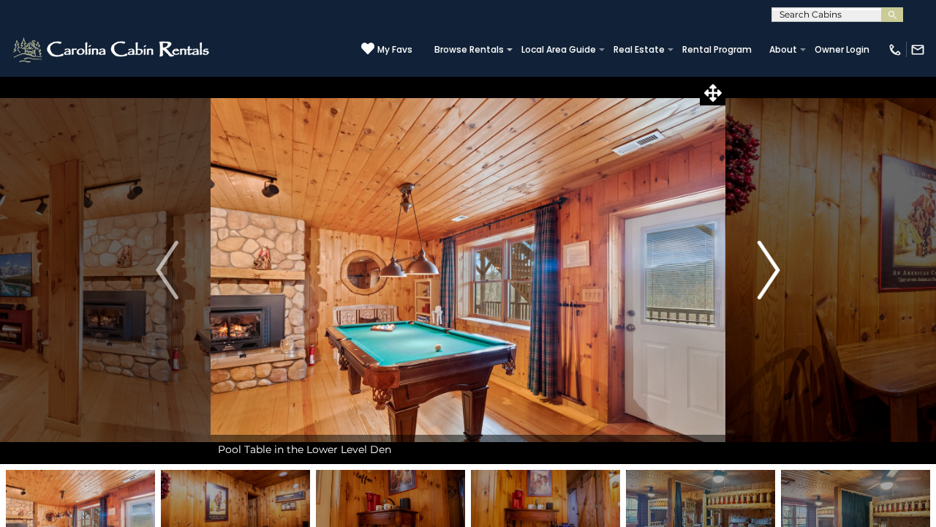
click at [769, 273] on img "Next" at bounding box center [769, 270] width 22 height 59
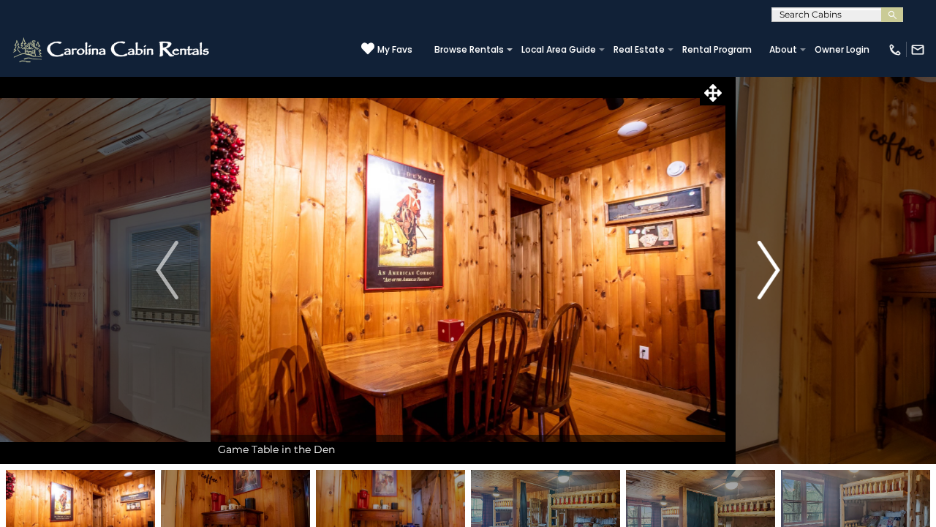
click at [769, 273] on img "Next" at bounding box center [769, 270] width 22 height 59
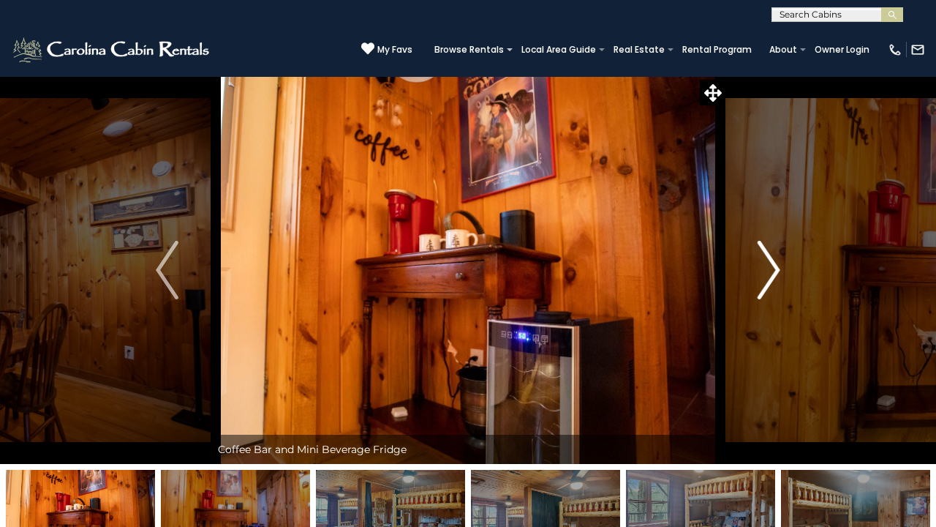
click at [769, 273] on img "Next" at bounding box center [769, 270] width 22 height 59
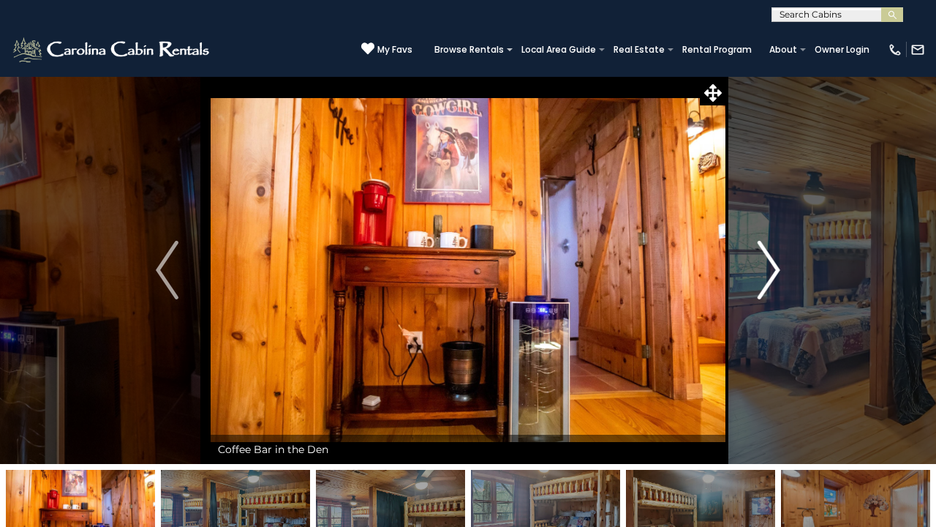
click at [769, 273] on img "Next" at bounding box center [769, 270] width 22 height 59
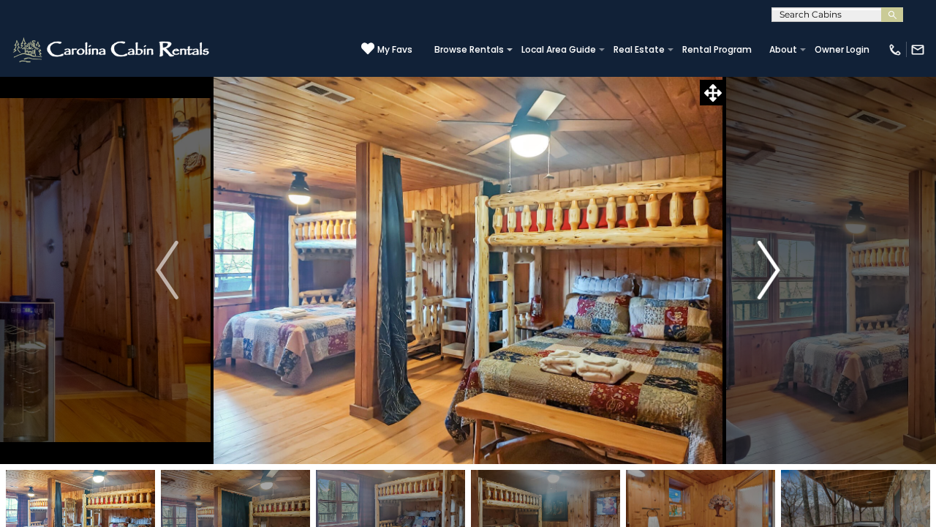
click at [769, 273] on img "Next" at bounding box center [769, 270] width 22 height 59
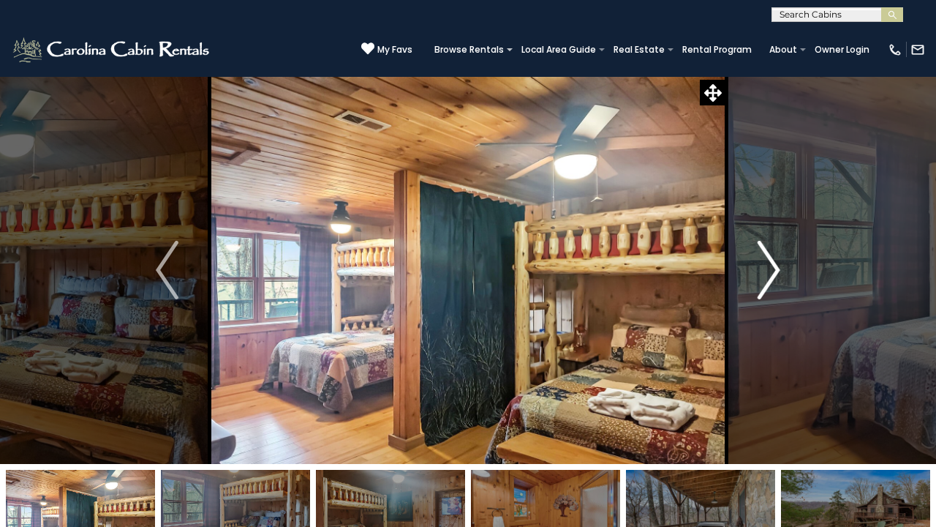
click at [769, 273] on img "Next" at bounding box center [769, 270] width 22 height 59
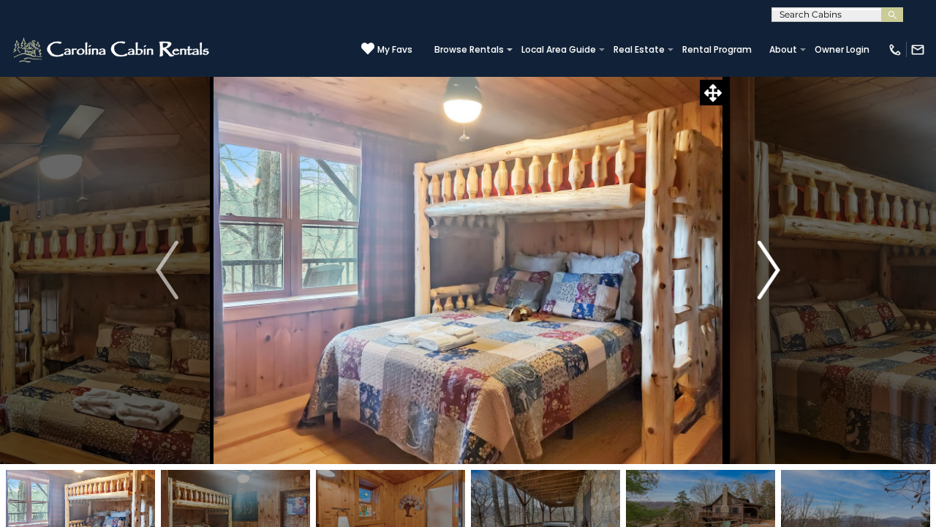
click at [769, 273] on img "Next" at bounding box center [769, 270] width 22 height 59
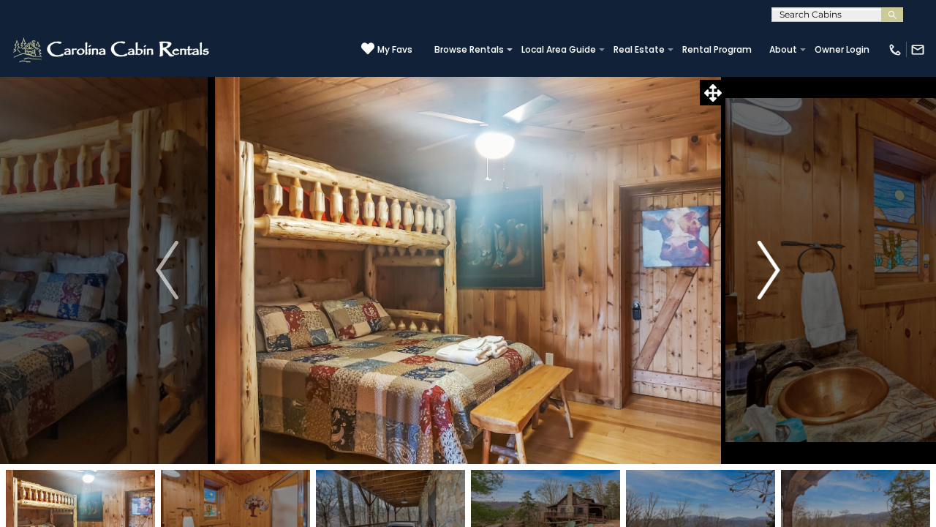
click at [769, 274] on img "Next" at bounding box center [769, 270] width 22 height 59
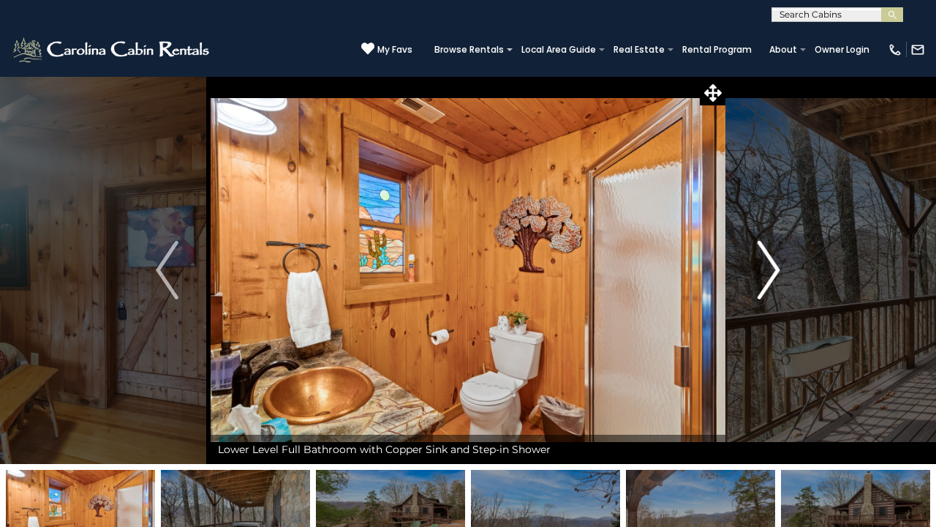
click at [769, 274] on img "Next" at bounding box center [769, 270] width 22 height 59
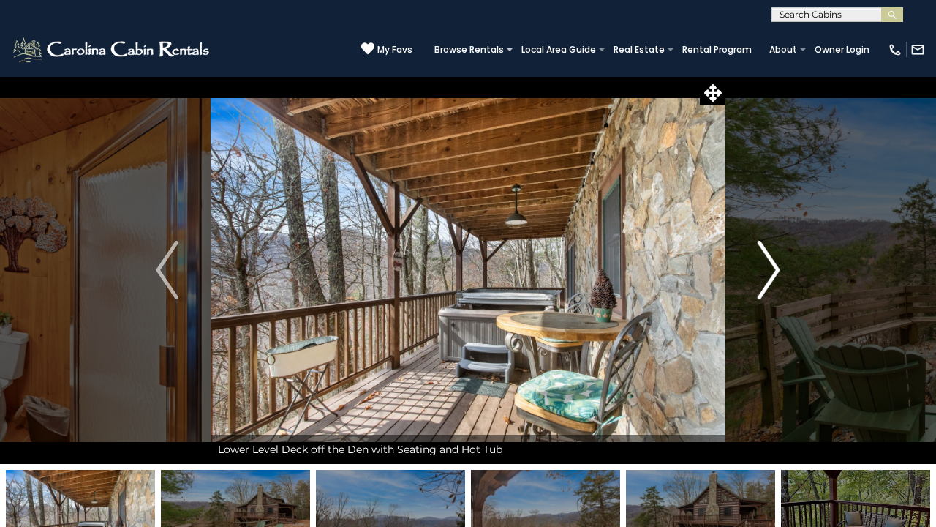
click at [769, 274] on img "Next" at bounding box center [769, 270] width 22 height 59
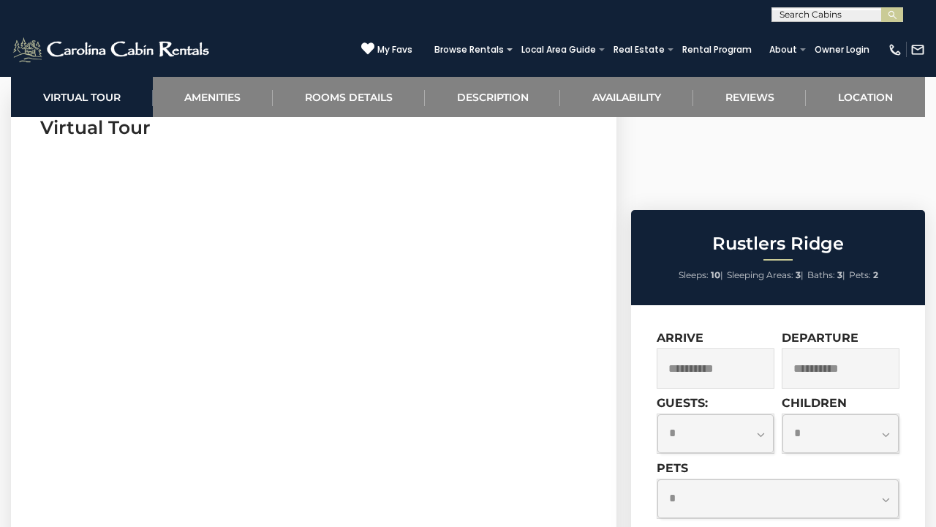
scroll to position [627, 0]
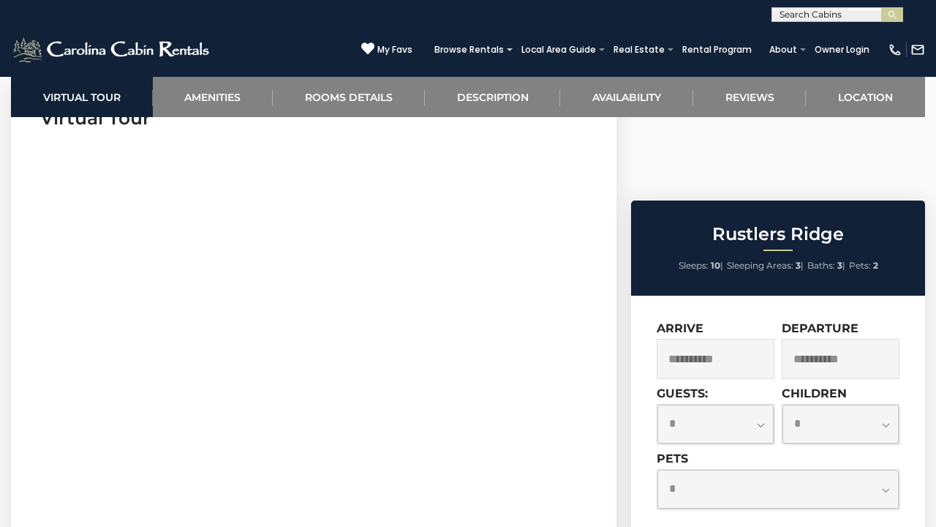
click at [737, 339] on input "**********" at bounding box center [716, 359] width 118 height 40
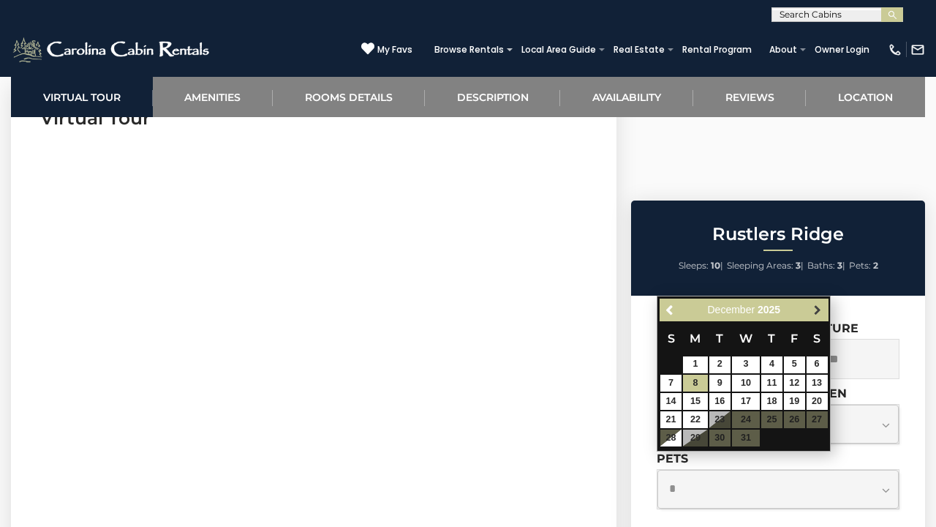
click at [815, 315] on span "Next" at bounding box center [818, 309] width 12 height 12
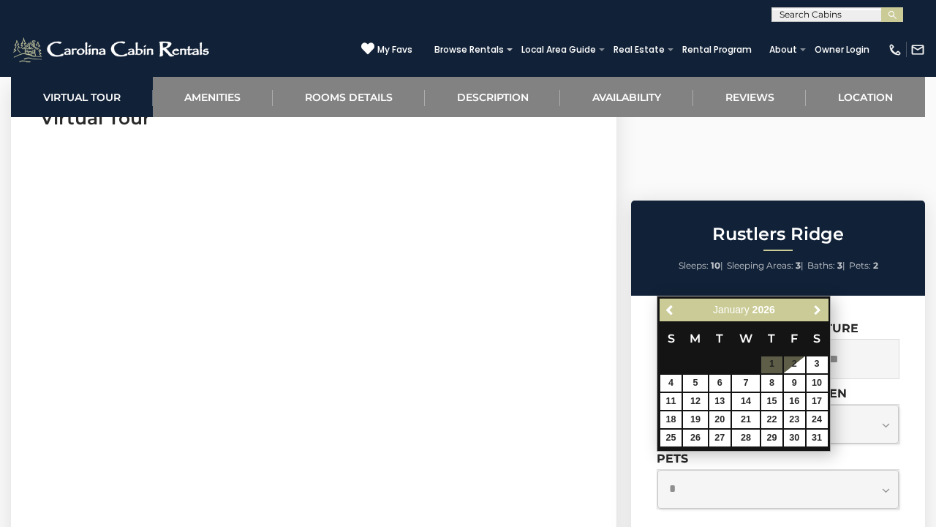
click at [815, 315] on span "Next" at bounding box center [818, 309] width 12 height 12
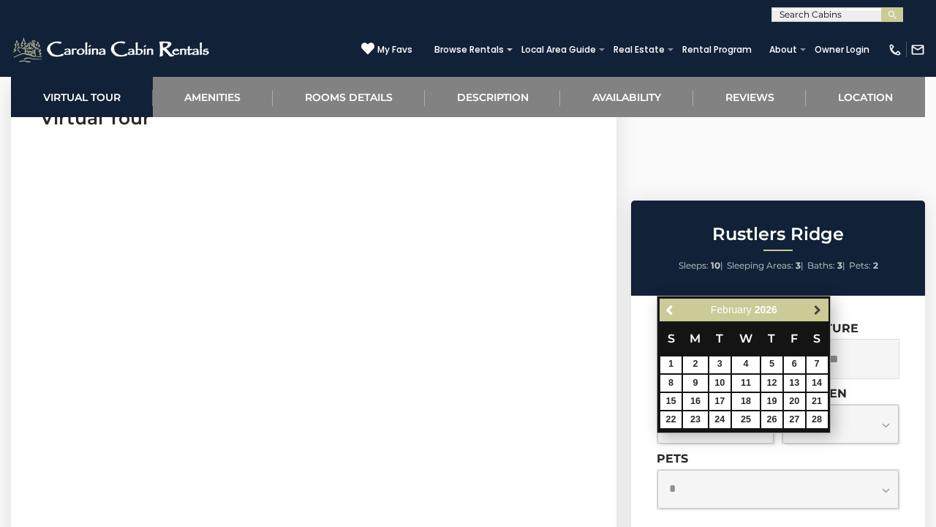
click at [817, 313] on span "Next" at bounding box center [818, 309] width 12 height 12
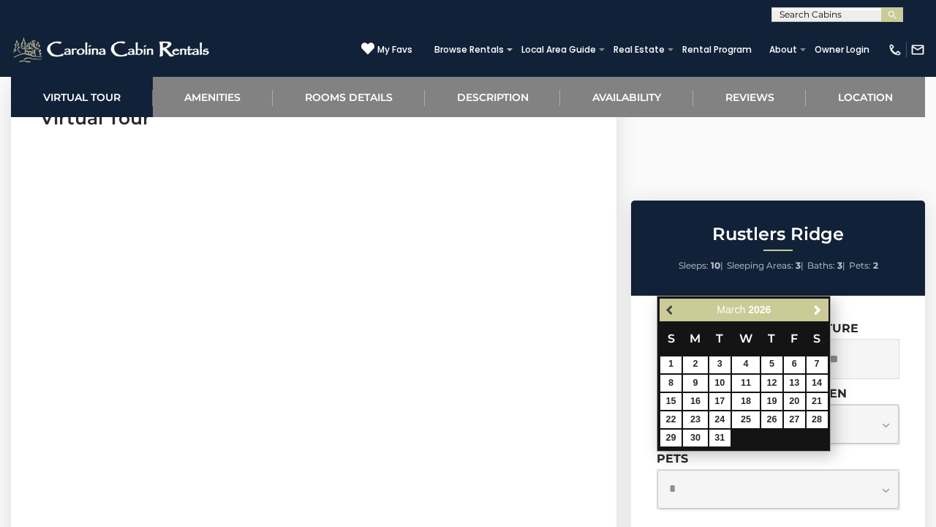
click at [670, 309] on span "Previous" at bounding box center [671, 309] width 12 height 12
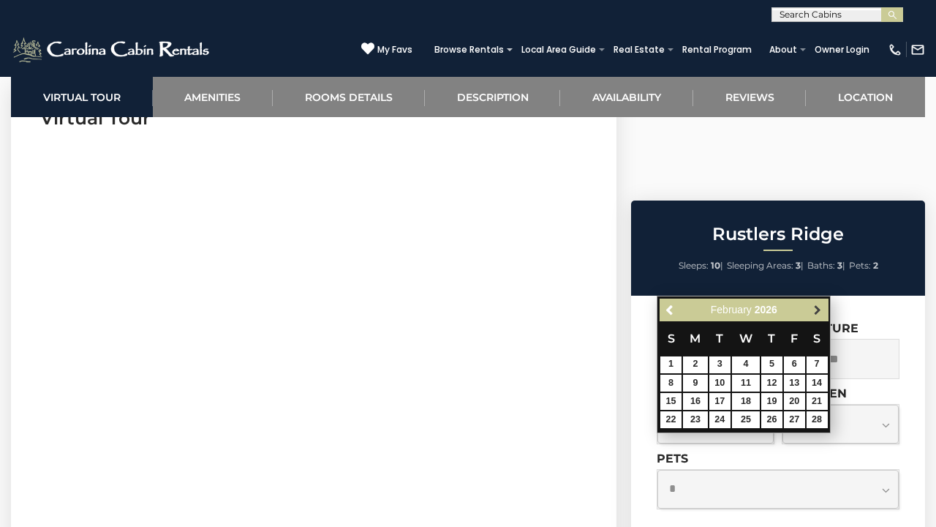
click at [817, 312] on span "Next" at bounding box center [818, 309] width 12 height 12
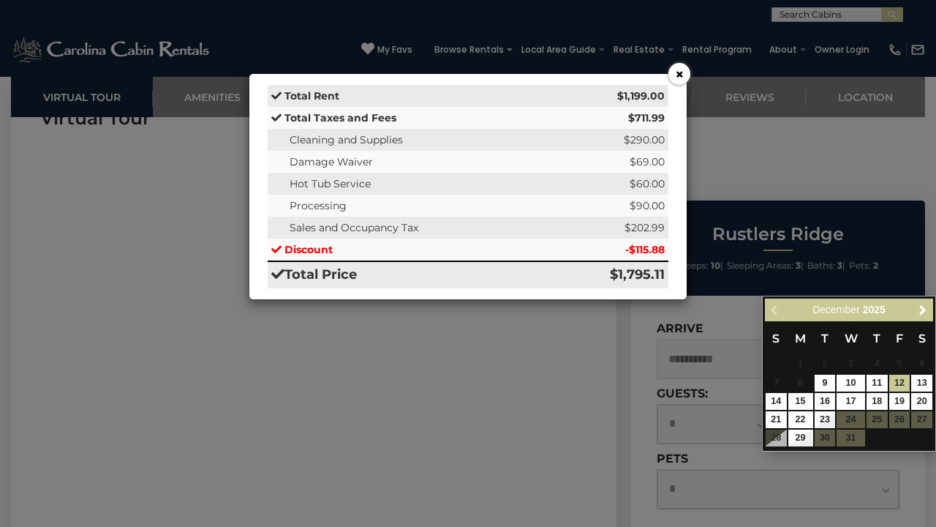
click at [676, 71] on button "×" at bounding box center [679, 74] width 22 height 22
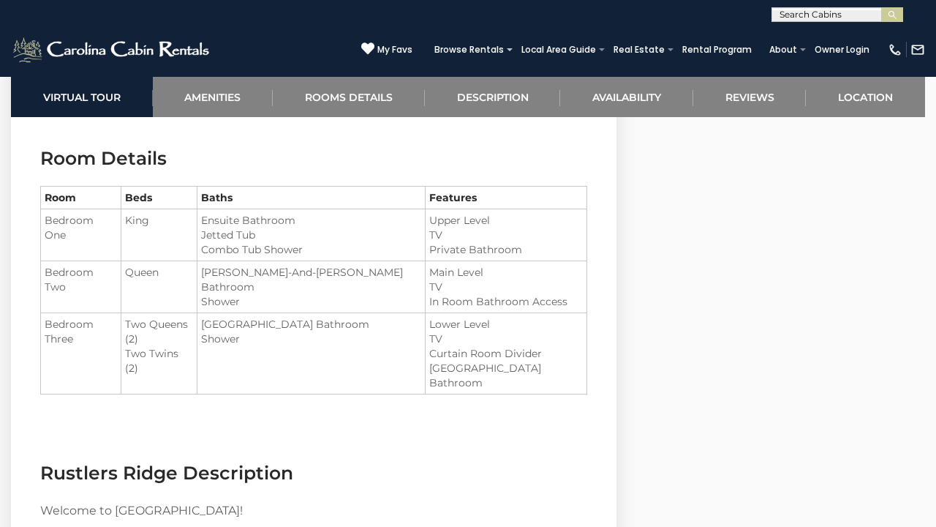
scroll to position [1746, 0]
